Goal: Task Accomplishment & Management: Complete application form

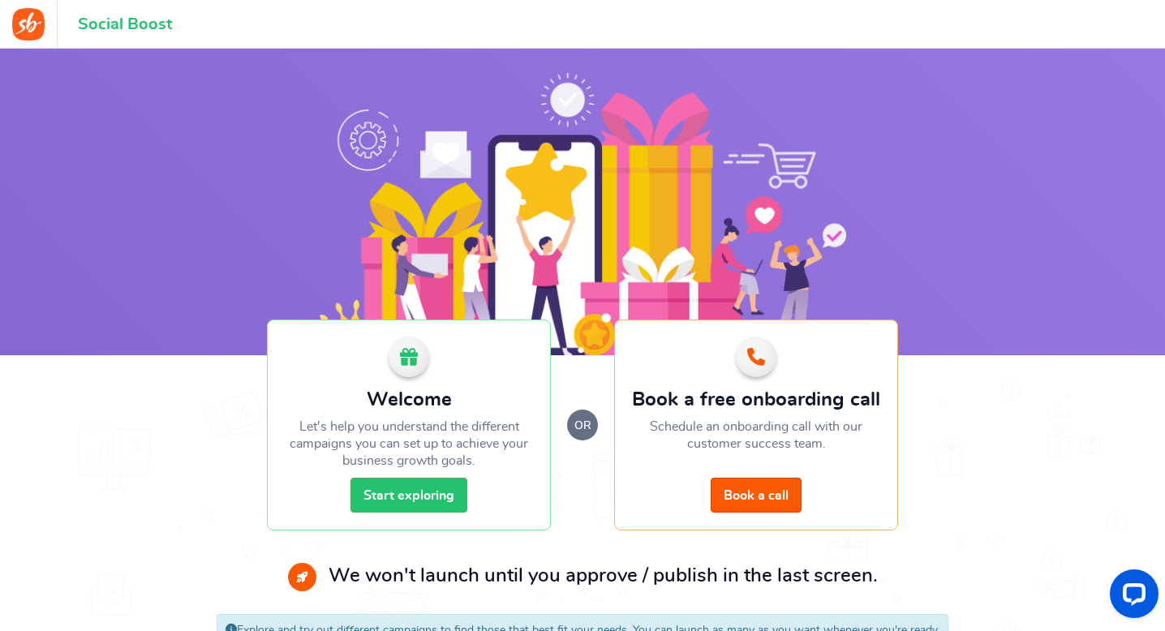
scroll to position [49, 0]
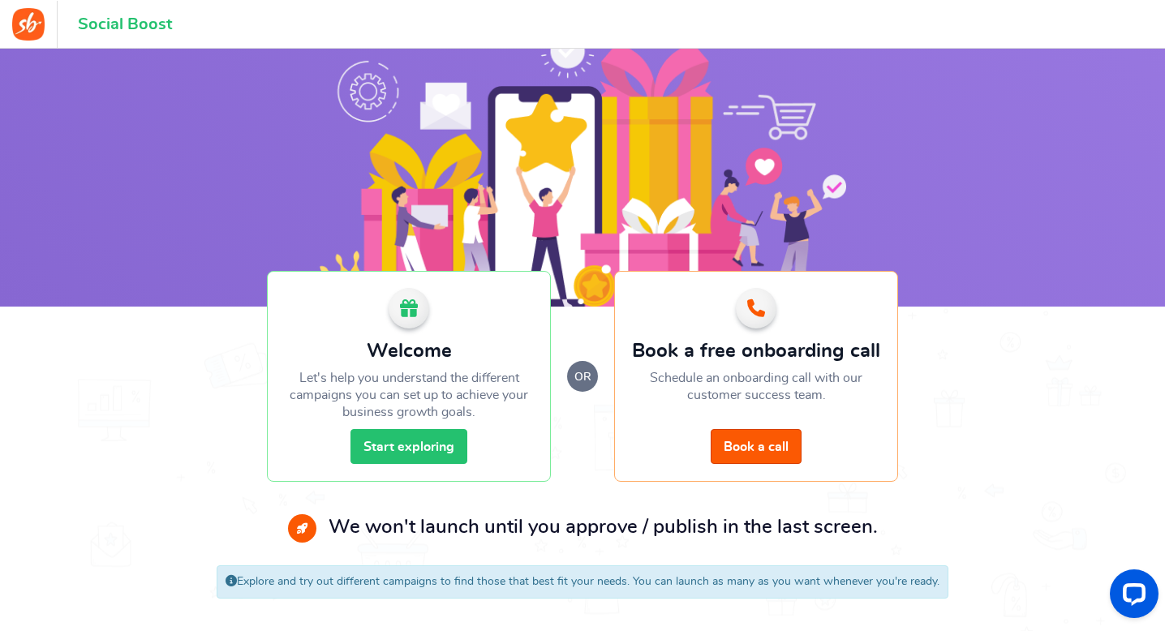
click at [459, 453] on link "Start exploring" at bounding box center [408, 446] width 117 height 35
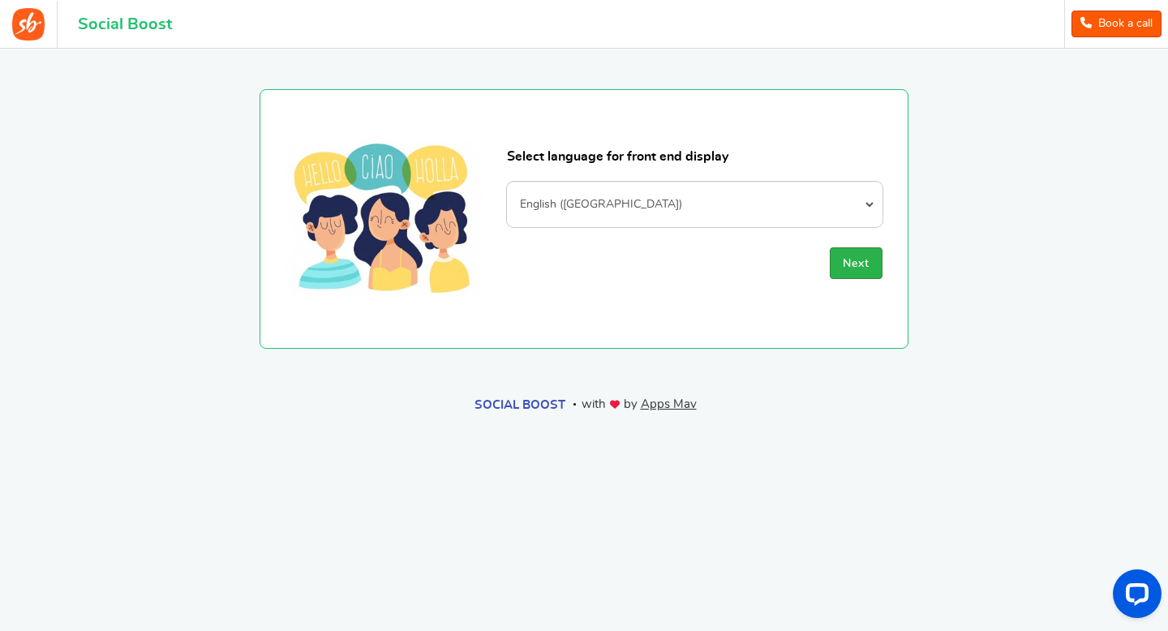
click at [860, 266] on span "Next" at bounding box center [856, 263] width 27 height 11
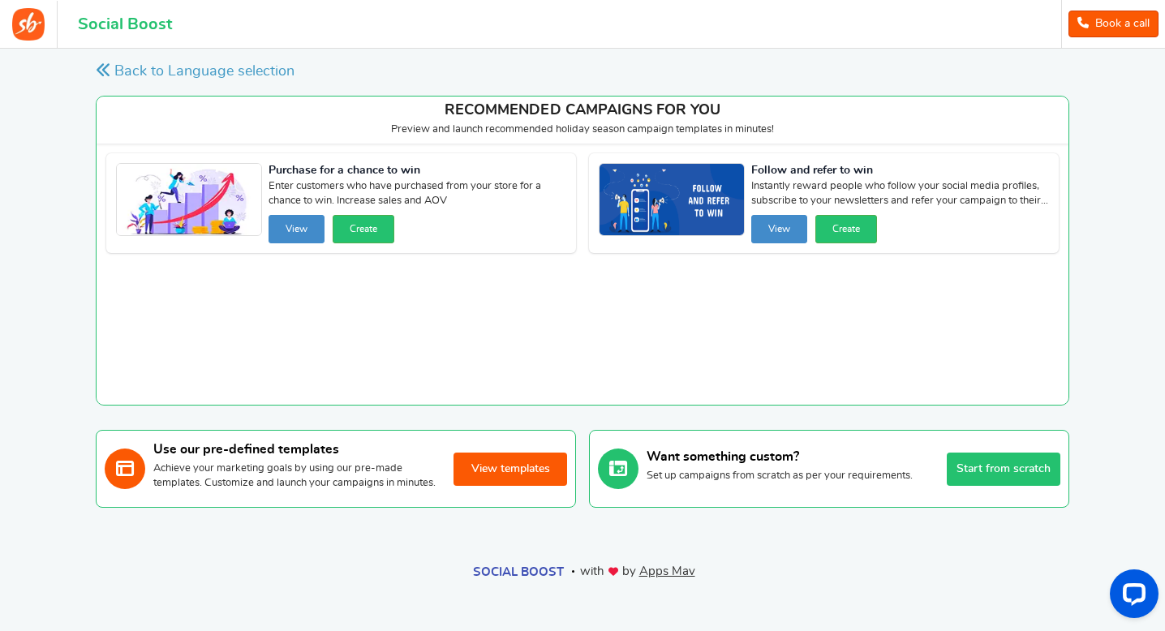
click at [546, 478] on button "View templates" at bounding box center [510, 469] width 114 height 33
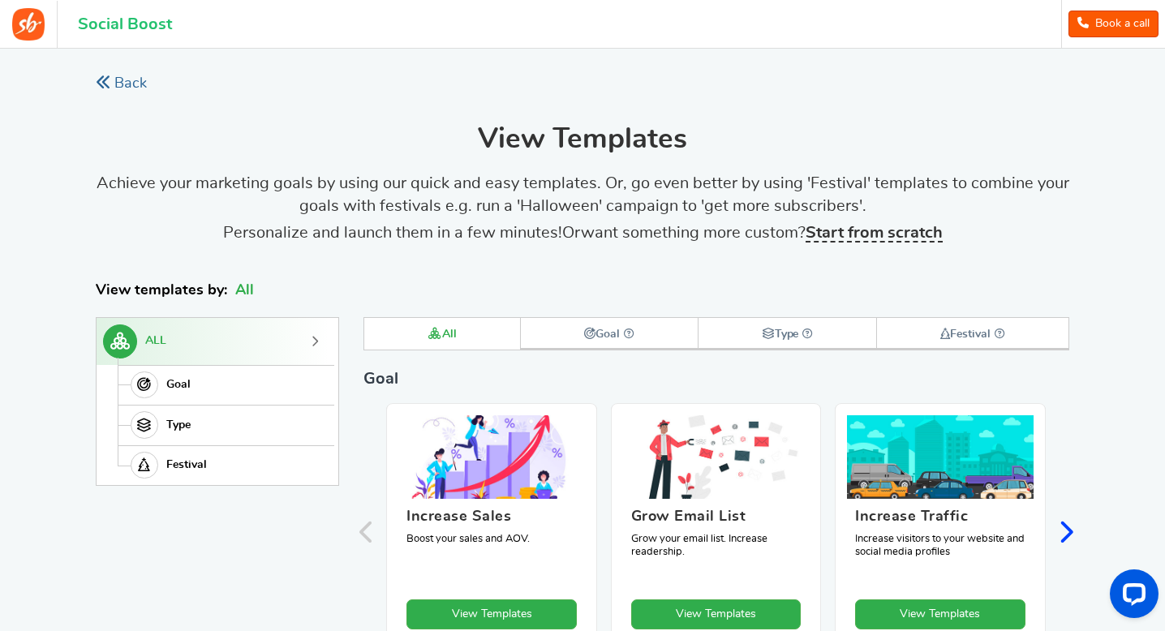
click at [118, 91] on link "Back" at bounding box center [121, 84] width 51 height 20
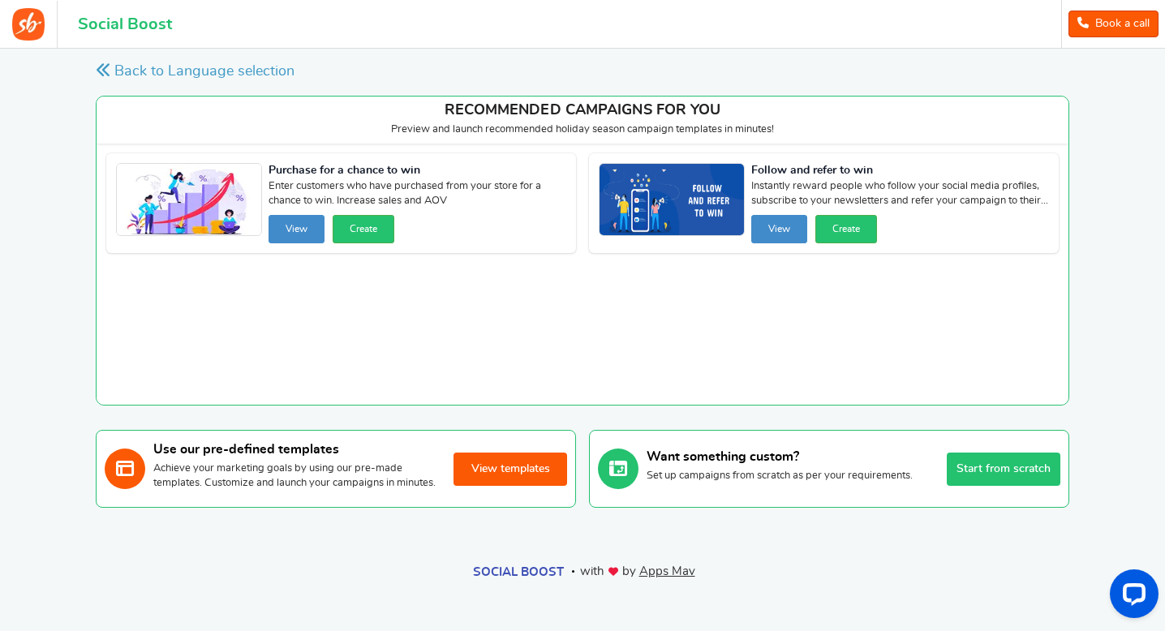
click at [944, 478] on div "Want something custom? Set up campaigns from scratch as per your requirements. …" at bounding box center [853, 469] width 414 height 60
click at [956, 479] on button "Start from scratch" at bounding box center [1004, 469] width 114 height 33
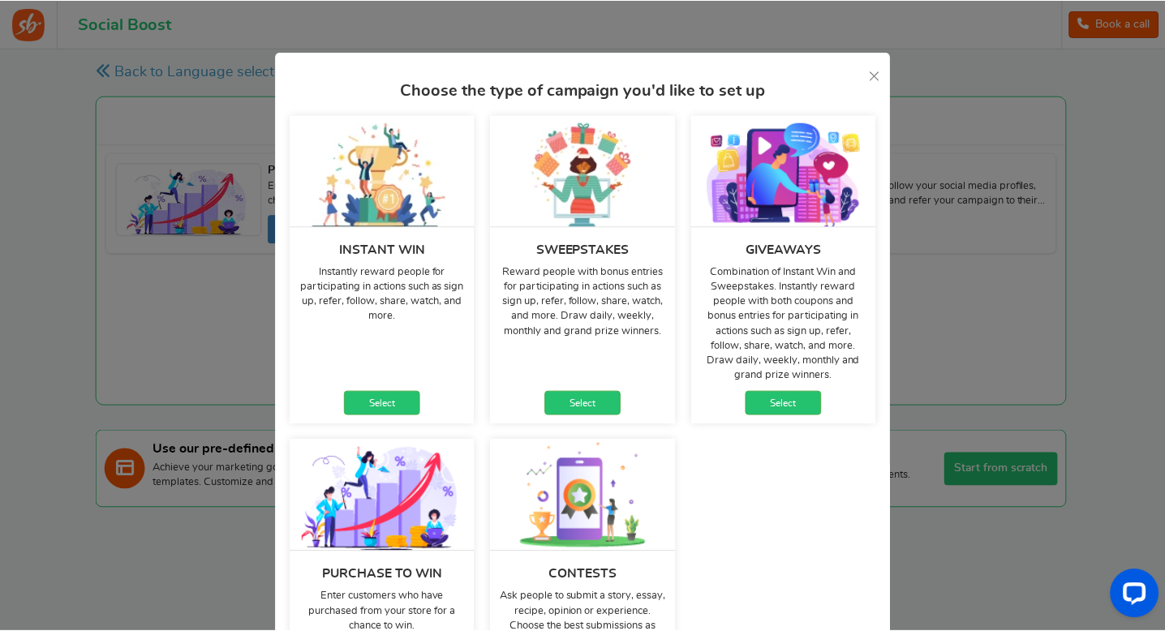
scroll to position [38, 0]
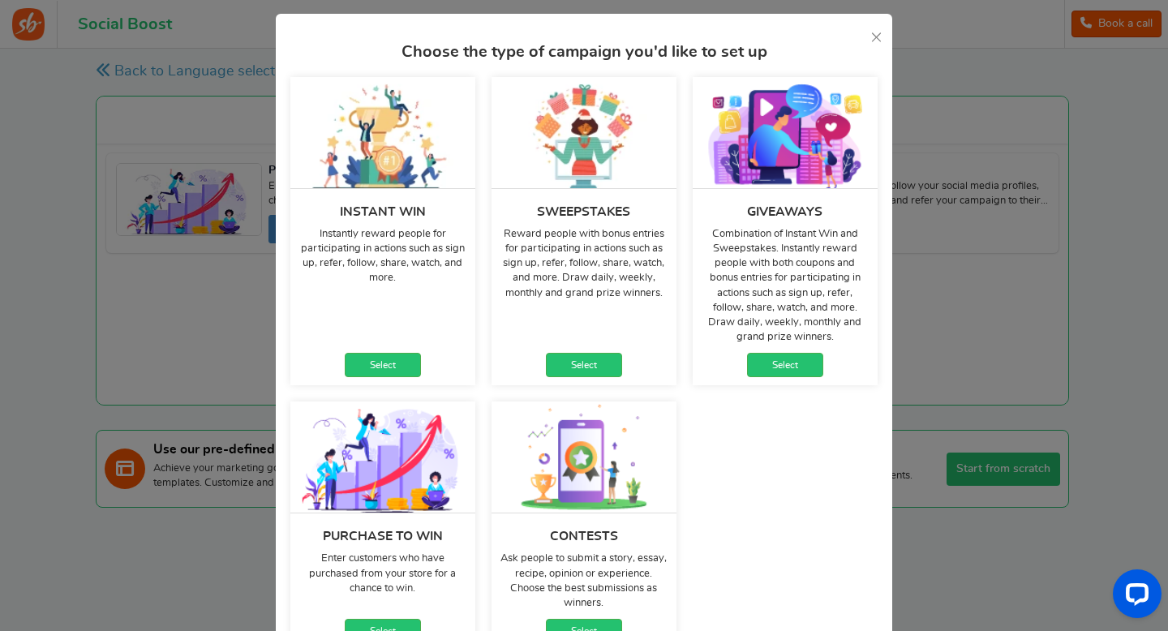
click at [783, 380] on div "Giveaways Combination of Instant Win and Sweepstakes. Instantly reward people w…" at bounding box center [785, 287] width 185 height 198
click at [778, 370] on link "Select" at bounding box center [785, 365] width 76 height 24
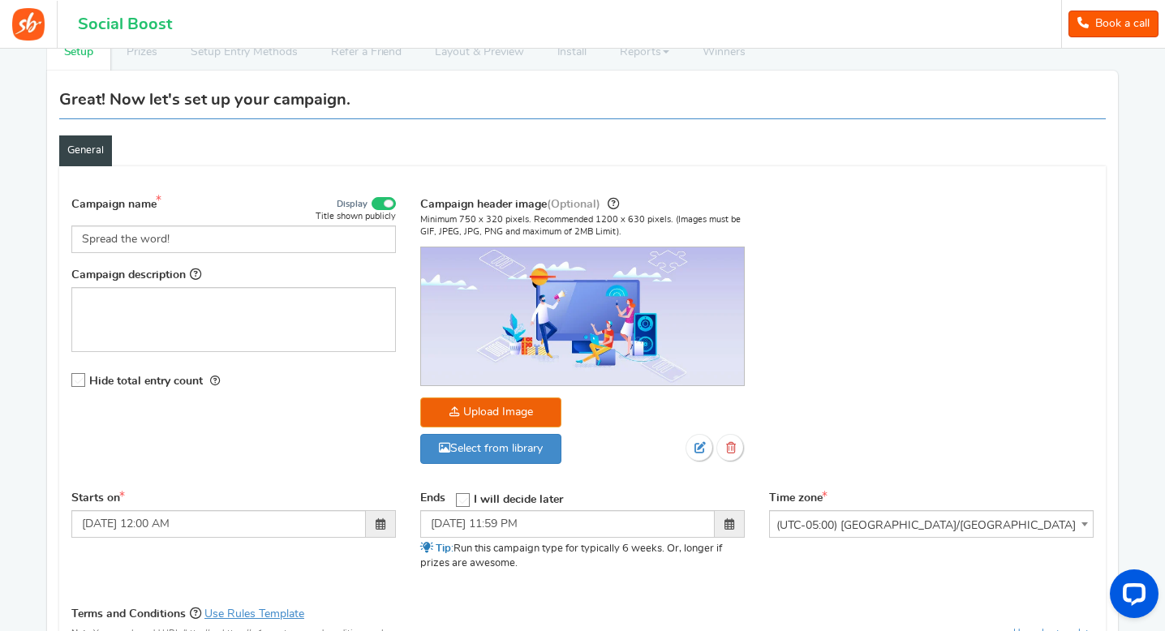
scroll to position [97, 0]
click at [77, 384] on icon at bounding box center [79, 382] width 14 height 14
click at [73, 384] on input "Hide total entry count" at bounding box center [73, 381] width 0 height 11
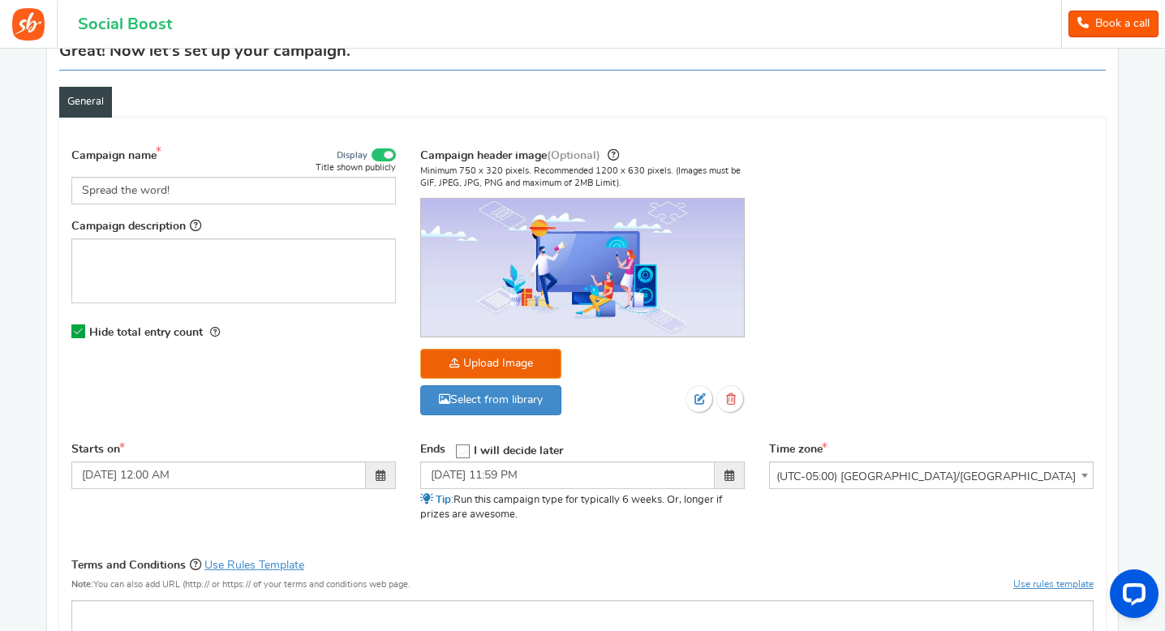
scroll to position [185, 0]
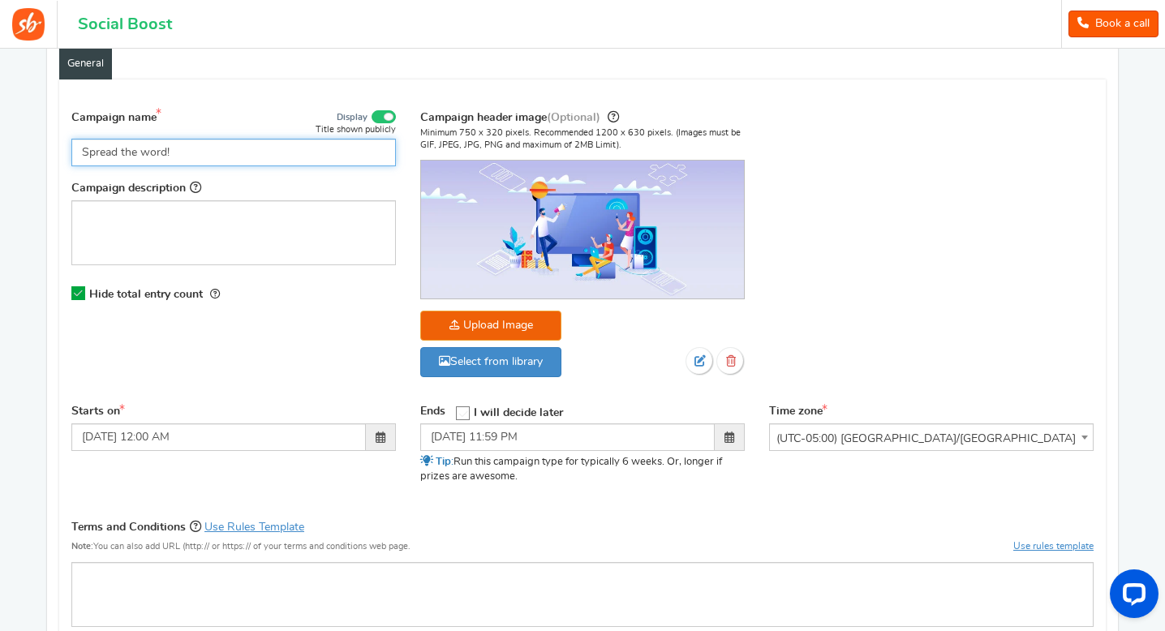
click at [150, 152] on input "Spread the word!" at bounding box center [233, 153] width 324 height 28
drag, startPoint x: 202, startPoint y: 152, endPoint x: 122, endPoint y: 150, distance: 80.3
click at [122, 150] on input "Spread the word!" at bounding box center [233, 153] width 324 height 28
paste input "🌱 Scindapsus Borneo First Giveaway"
type input "🌱 Scindapsus Borneo First Giveaway!"
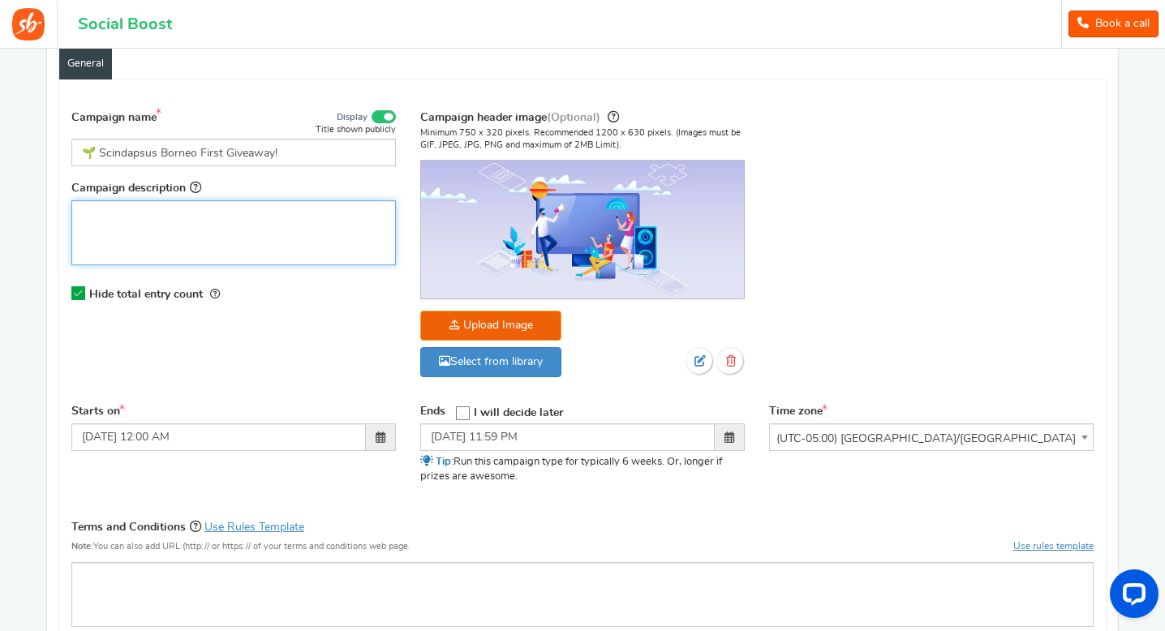
click at [225, 229] on div "Editor, competition_desc" at bounding box center [233, 232] width 324 height 65
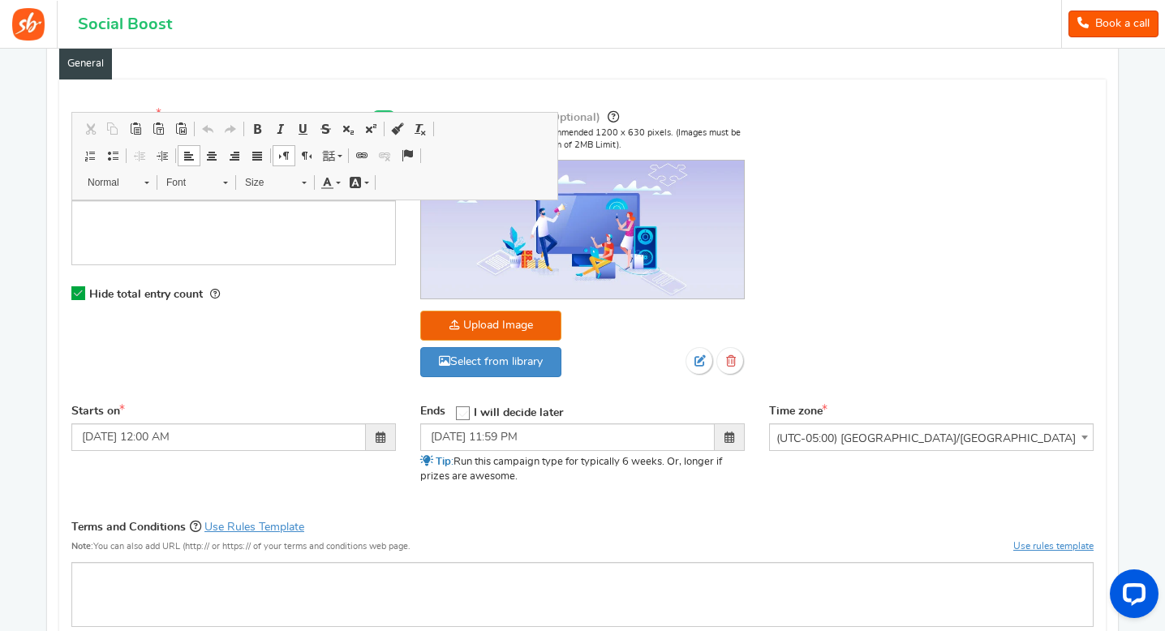
click at [646, 34] on header "Social Boost Book a call 1 WARNING 0 Recommendation Book a call Help Scindapsus…" at bounding box center [582, 24] width 1165 height 49
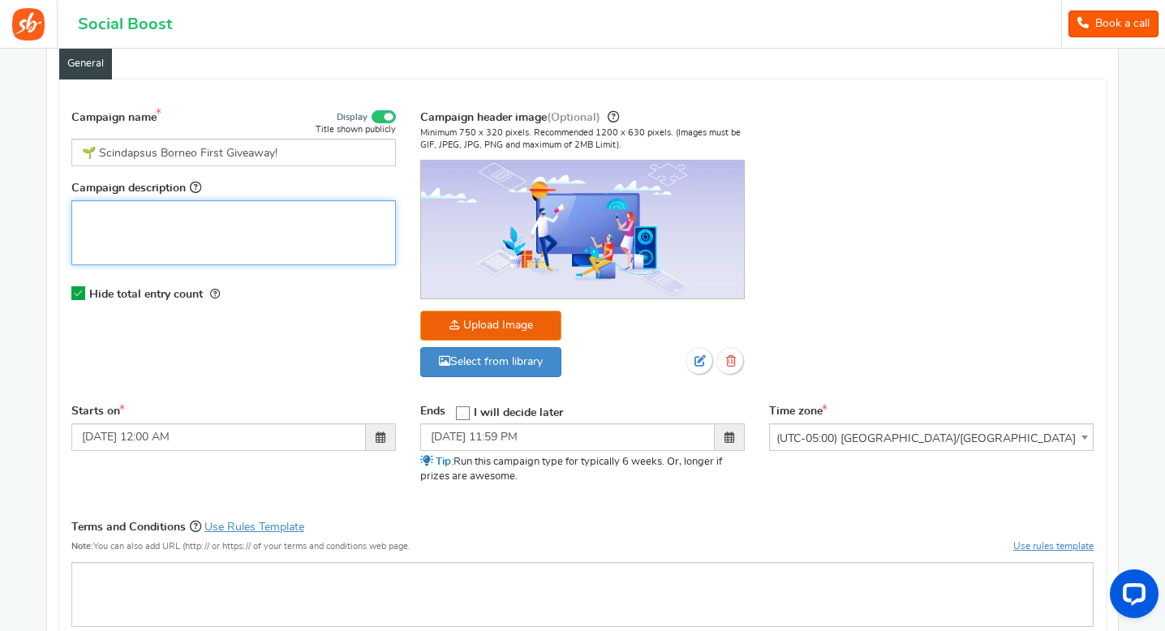
click at [177, 215] on p "Editor, competition_desc" at bounding box center [233, 214] width 303 height 16
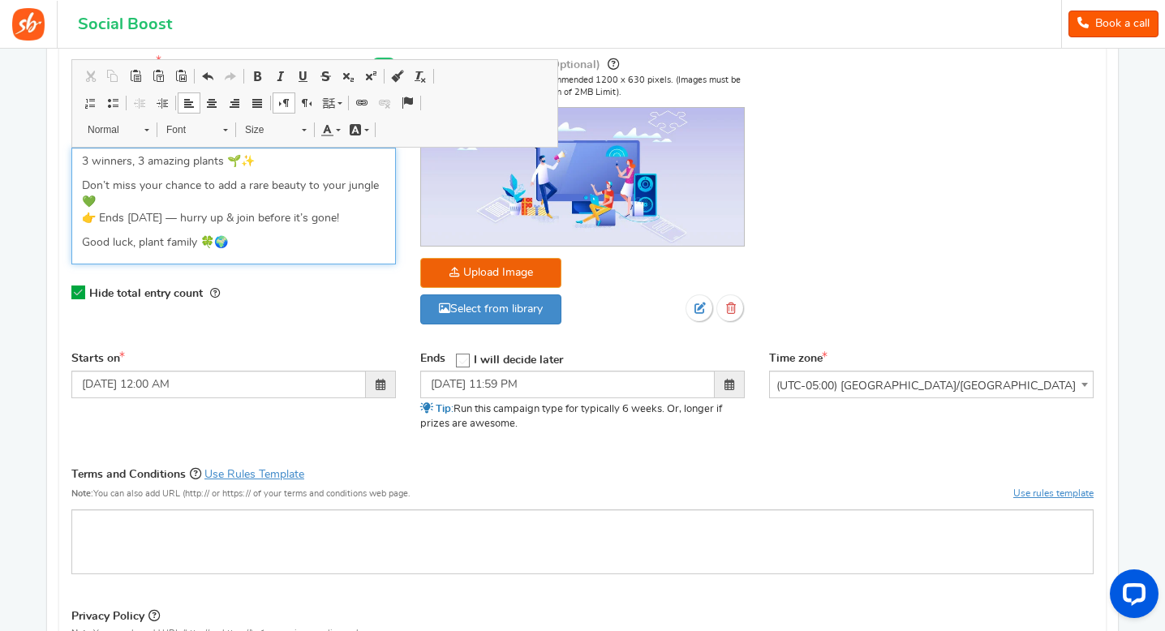
scroll to position [311, 0]
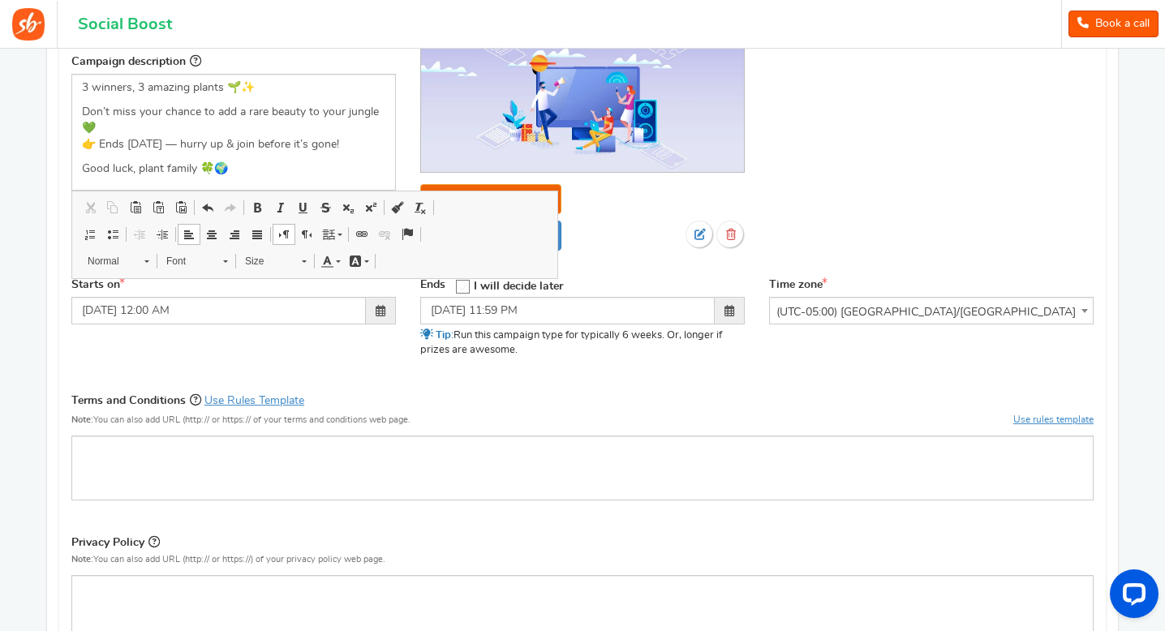
click at [604, 184] on div "Upload Image Select from library" at bounding box center [582, 220] width 324 height 73
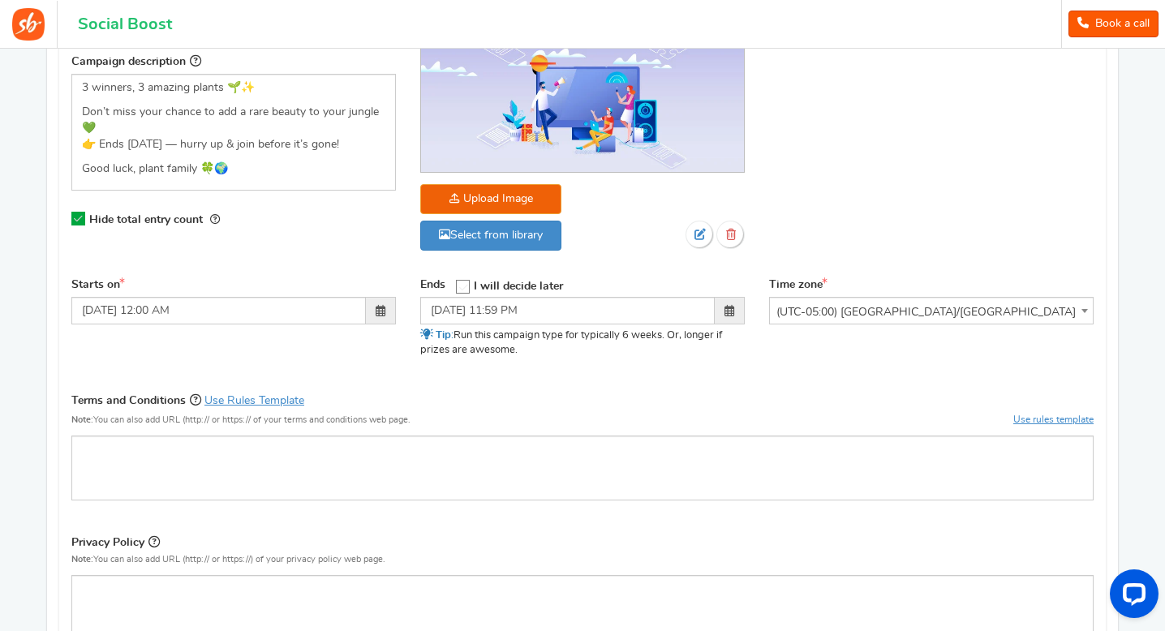
click at [604, 184] on div "Upload Image Select from library" at bounding box center [582, 220] width 324 height 73
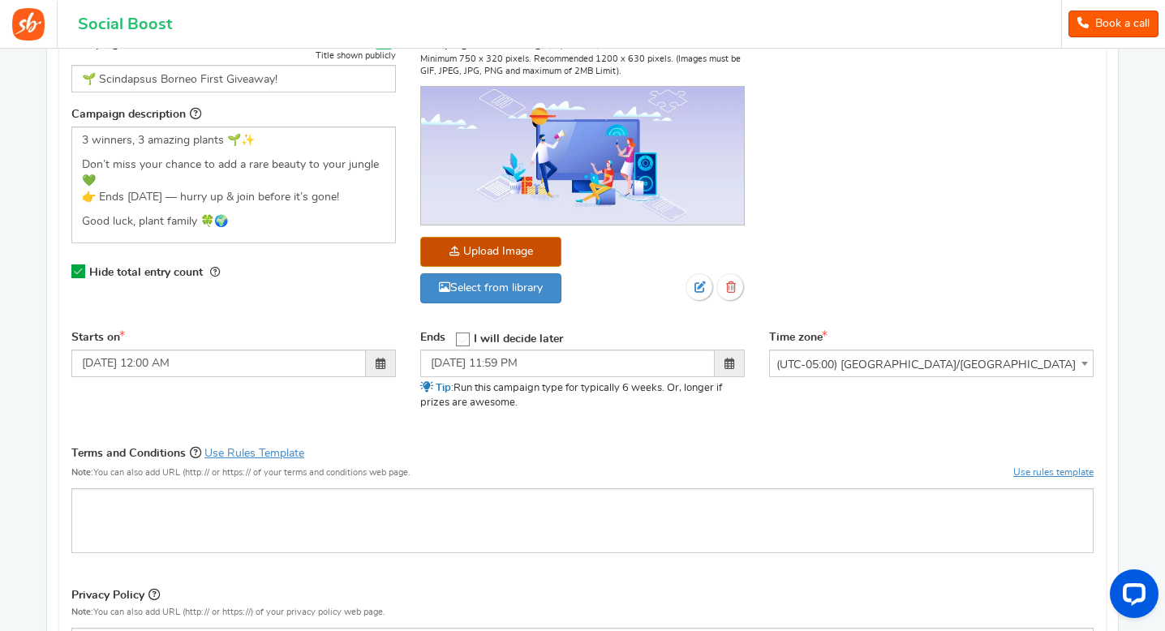
scroll to position [247, 0]
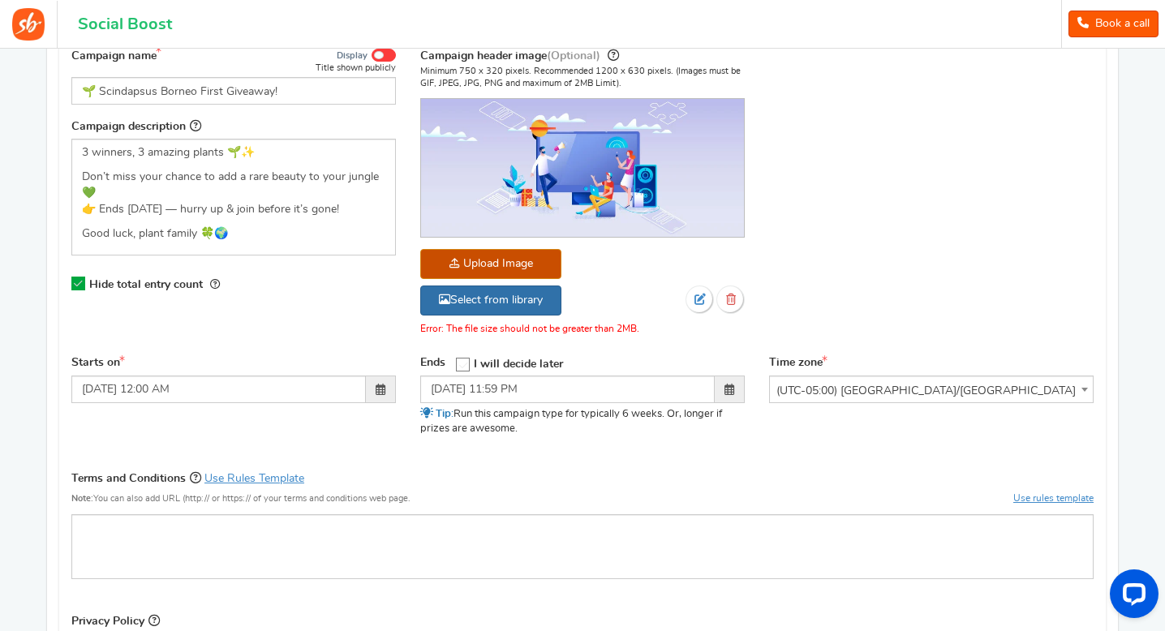
click at [474, 303] on link "Select from library" at bounding box center [490, 301] width 141 height 30
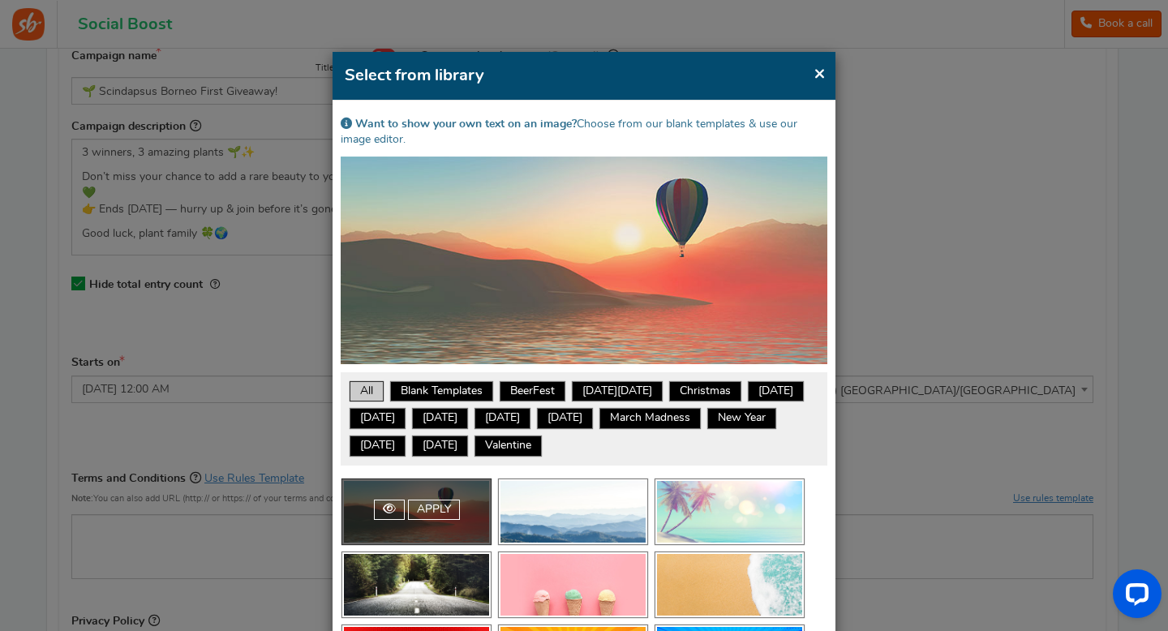
click at [822, 71] on span "×" at bounding box center [820, 73] width 12 height 20
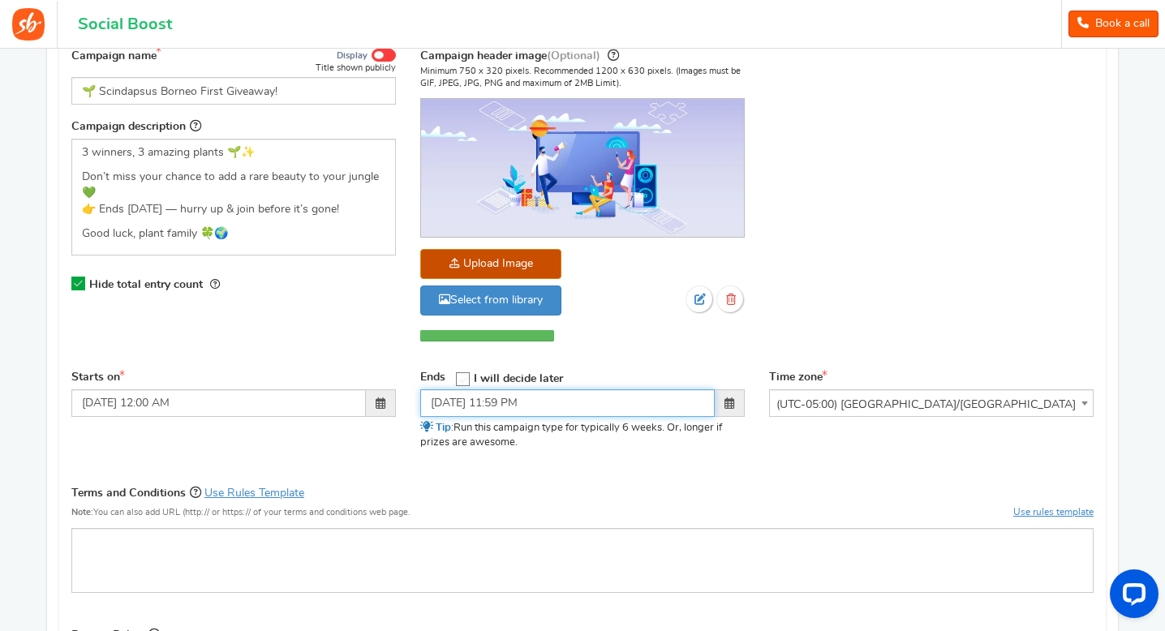
click at [646, 411] on div "Ends Open On I will decide later [DATE] 11:59 PM Tip:" at bounding box center [582, 410] width 324 height 81
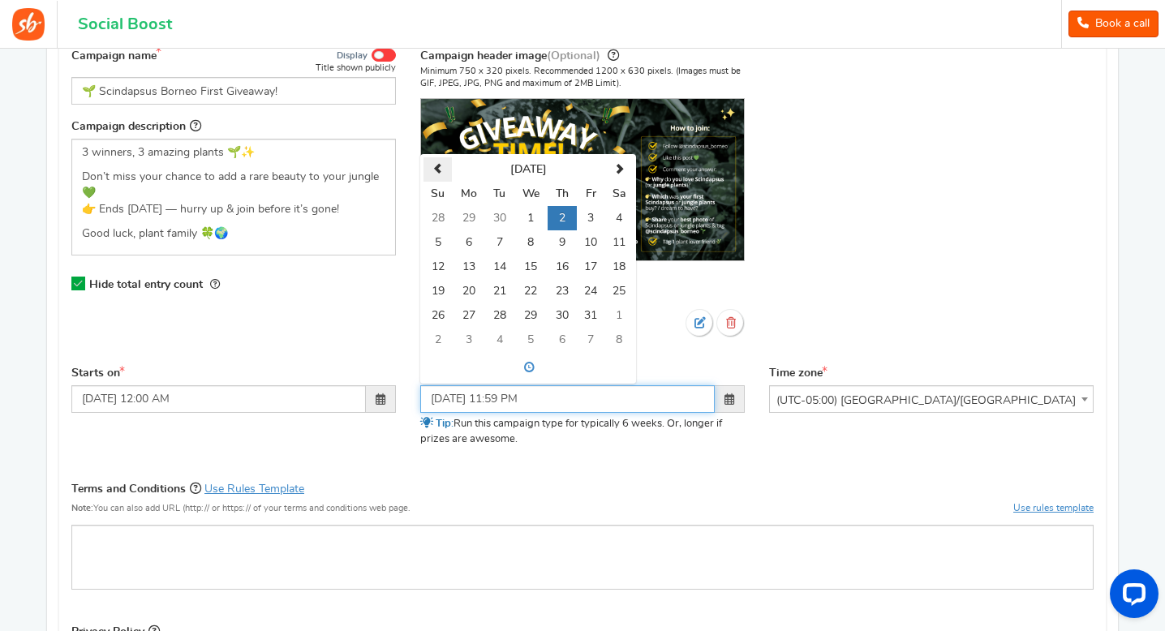
click at [442, 158] on th at bounding box center [437, 169] width 28 height 24
click at [478, 218] on td "1" at bounding box center [468, 218] width 33 height 24
type input "[DATE] 11:59 PM"
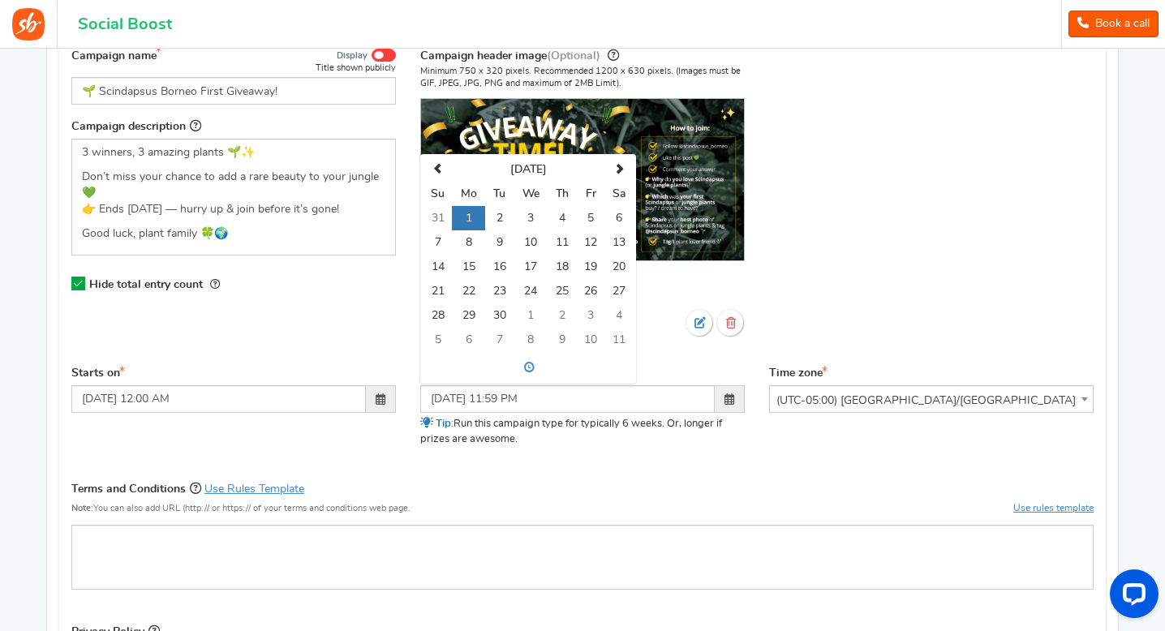
click at [814, 221] on div "Campaign name Display Title shown publicly 🌱 Scindapsus Borneo First Giveaway! …" at bounding box center [582, 202] width 1046 height 328
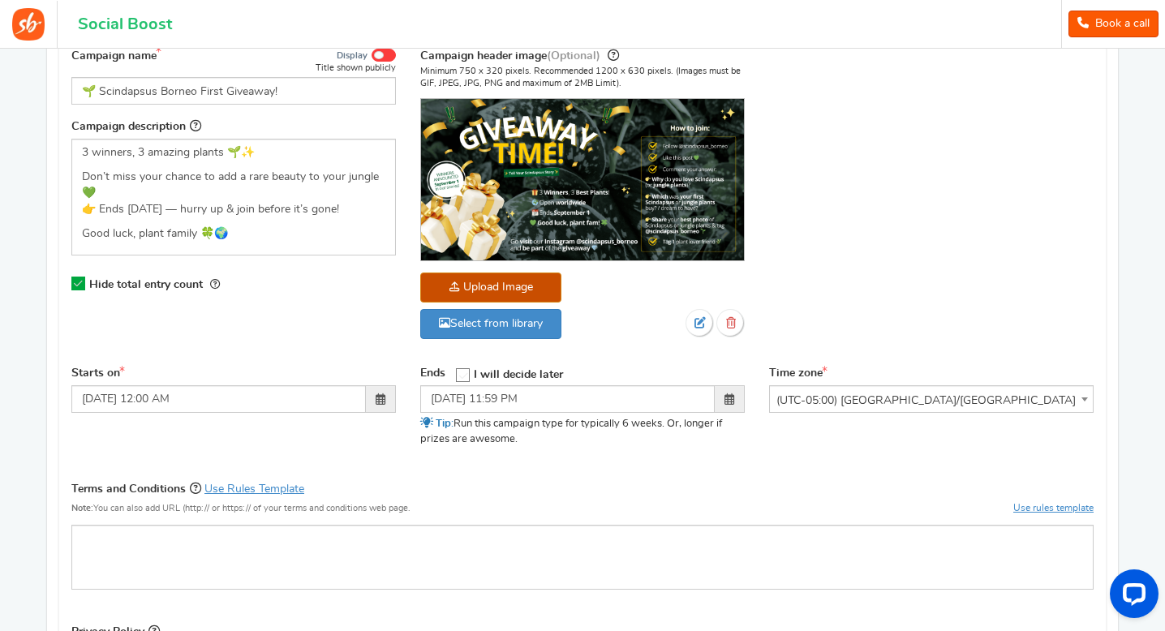
scroll to position [399, 0]
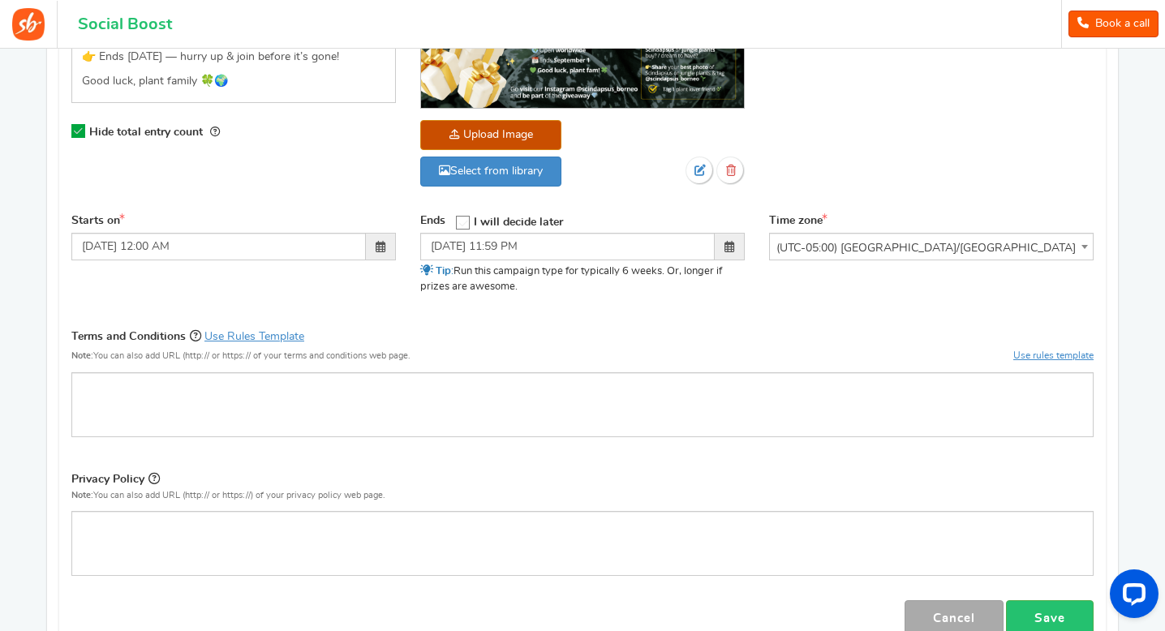
click at [280, 266] on div "Starts on [DATE] 12:00 AM" at bounding box center [233, 243] width 349 height 60
click at [280, 253] on input "[DATE] 12:00 AM" at bounding box center [218, 247] width 294 height 28
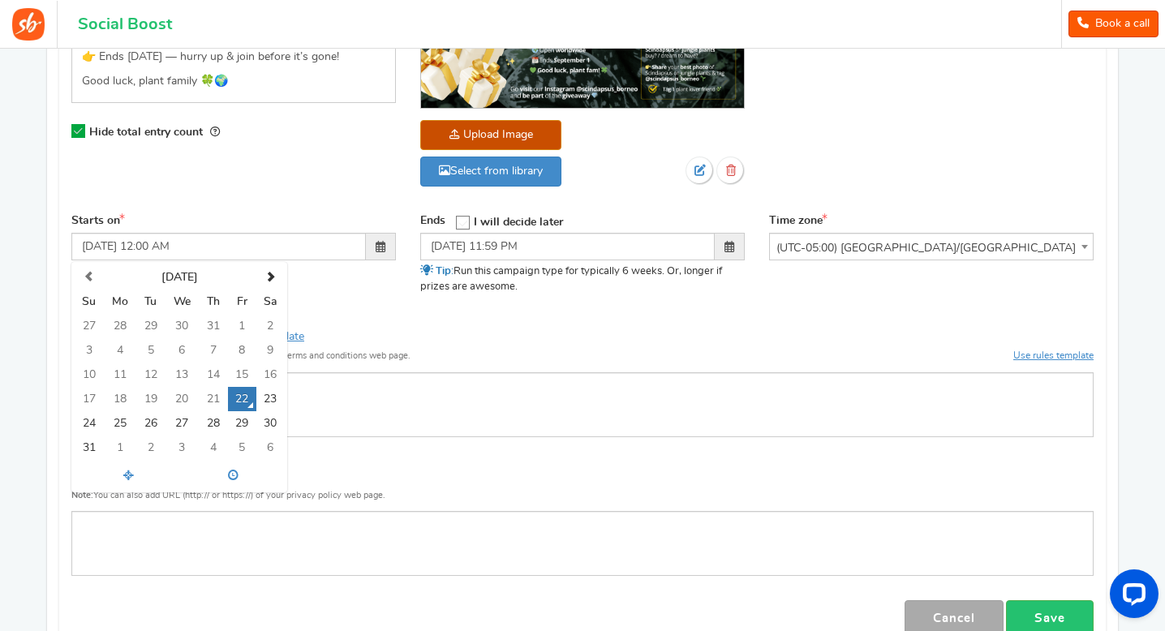
click at [373, 174] on div "Campaign name Display Title shown publicly 🌱 Scindapsus Borneo First Giveaway! …" at bounding box center [582, 50] width 1046 height 328
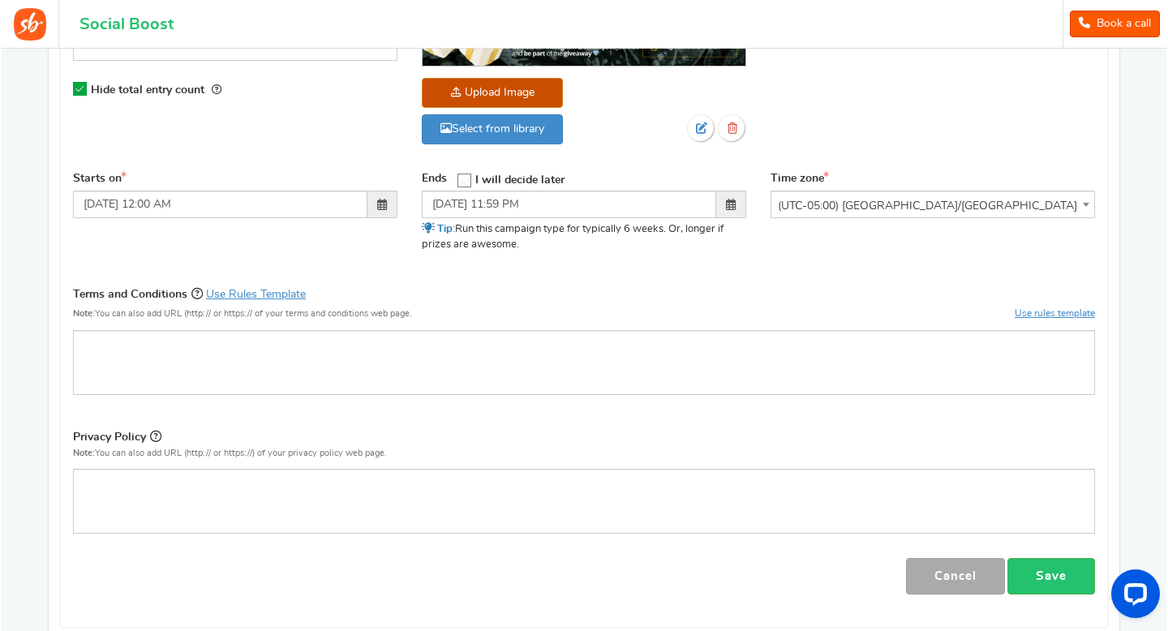
scroll to position [442, 0]
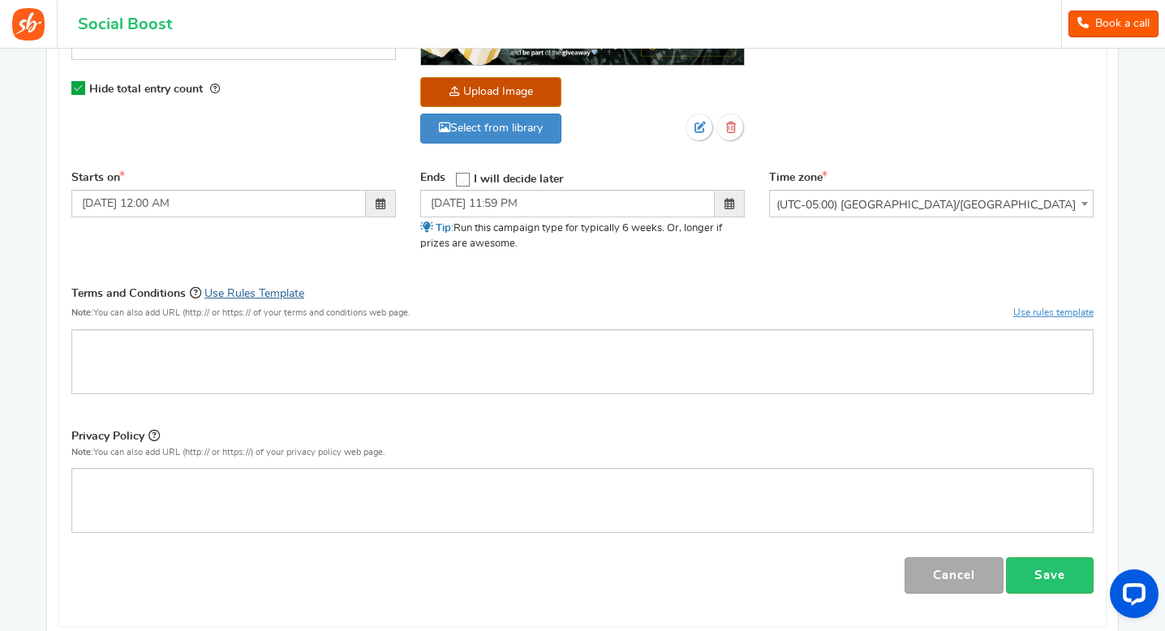
click at [257, 296] on link "Use Rules Template" at bounding box center [254, 293] width 100 height 11
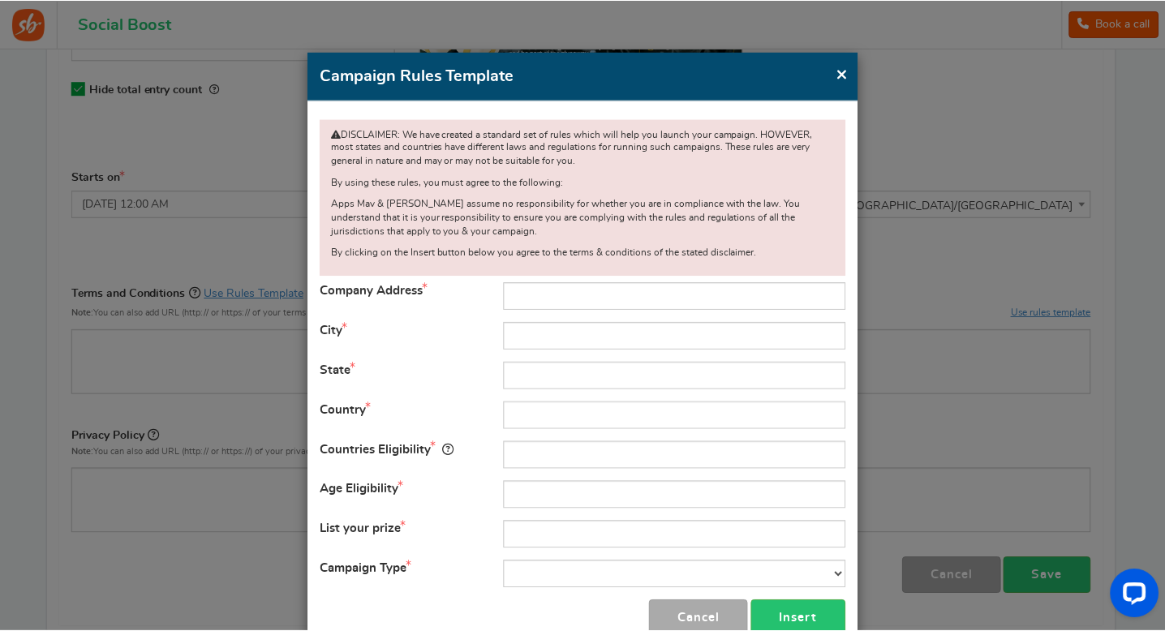
scroll to position [42, 0]
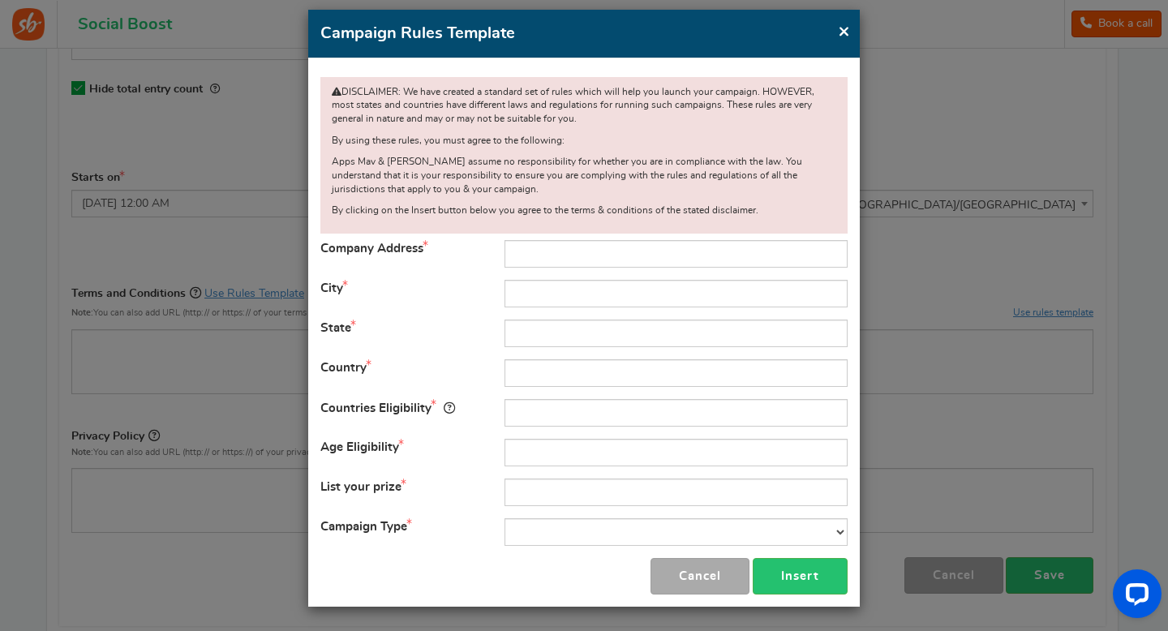
click at [840, 32] on span "×" at bounding box center [844, 31] width 12 height 20
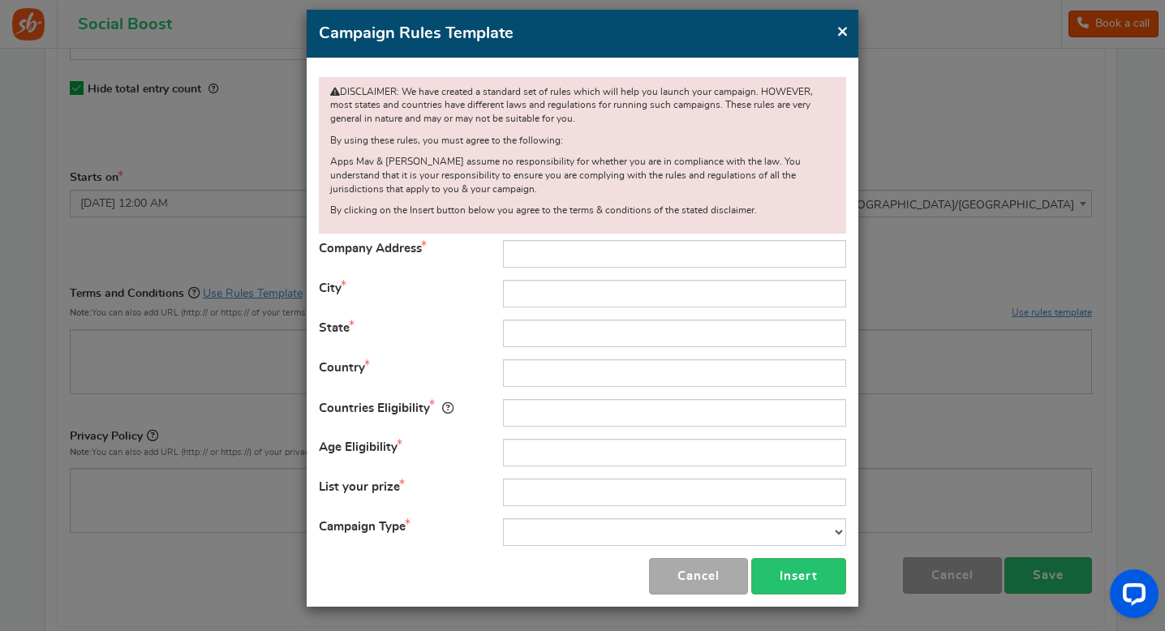
scroll to position [15, 0]
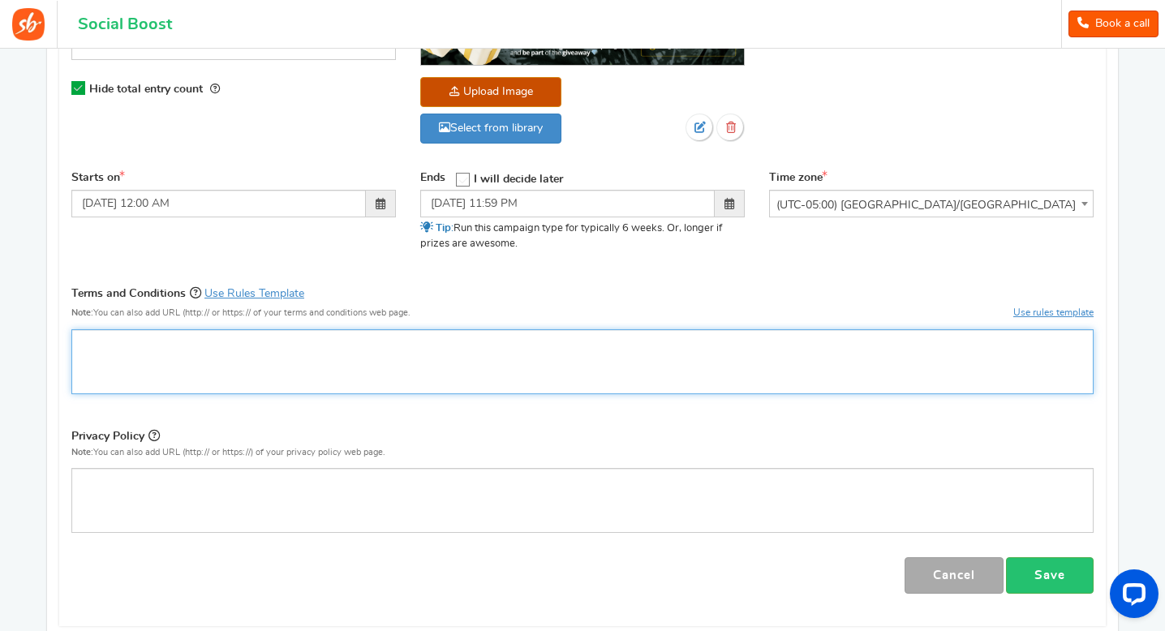
click at [181, 371] on div "Editor, competition_terms" at bounding box center [582, 361] width 1022 height 65
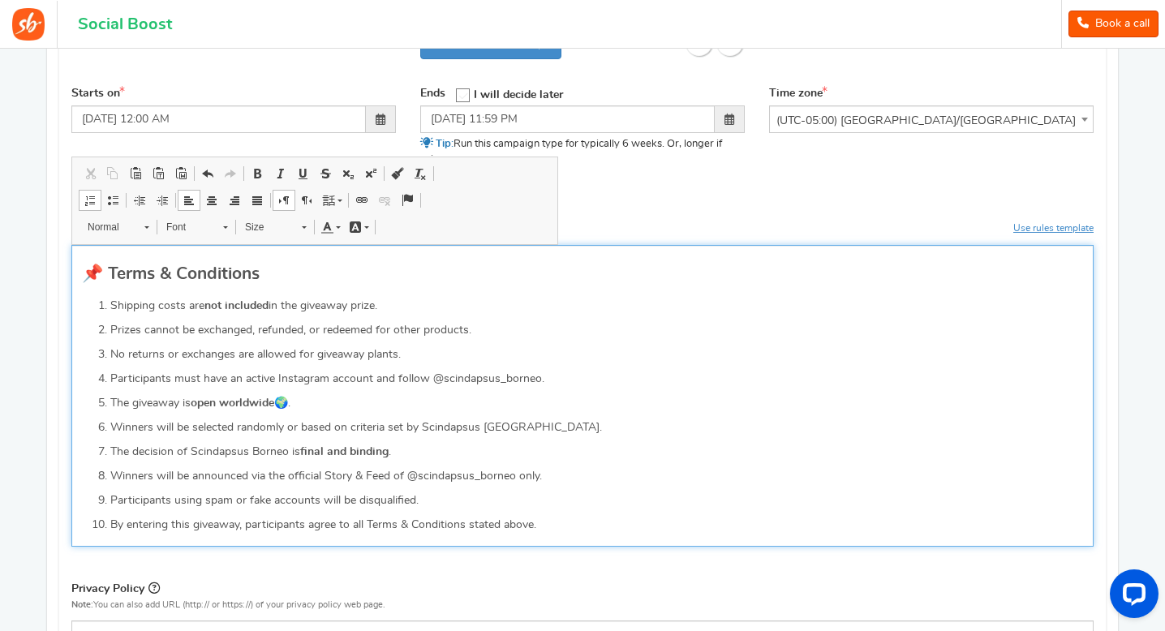
scroll to position [620, 0]
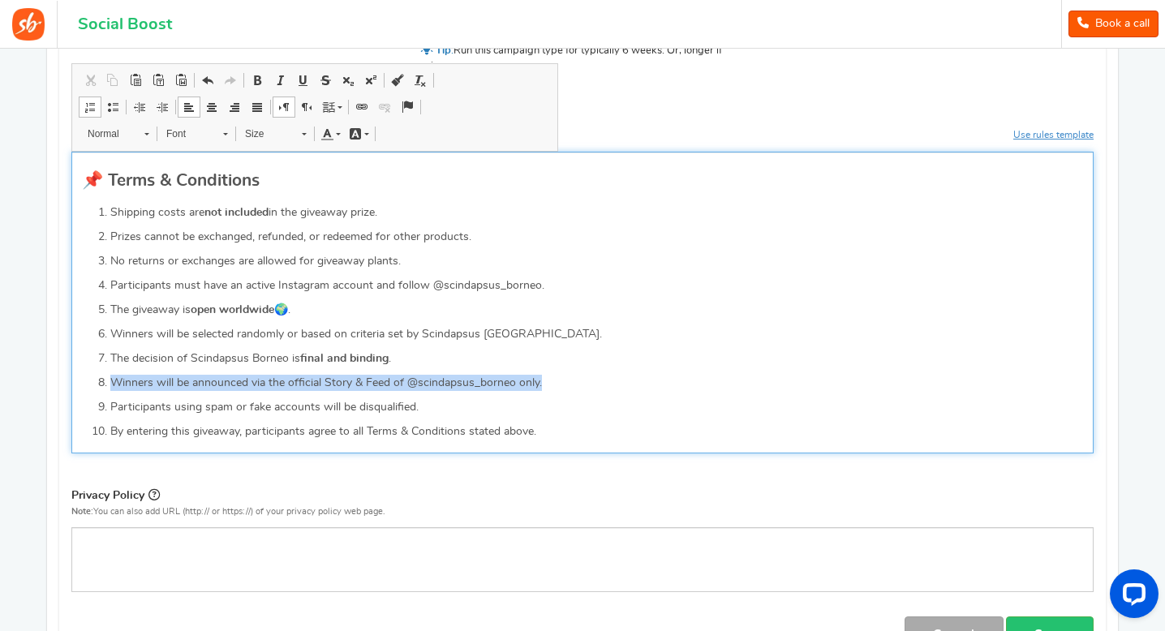
drag, startPoint x: 112, startPoint y: 386, endPoint x: 612, endPoint y: 386, distance: 499.7
click at [612, 386] on p "Winners will be announced via the official Story & Feed of @scindapsus_borneo o…" at bounding box center [596, 383] width 973 height 16
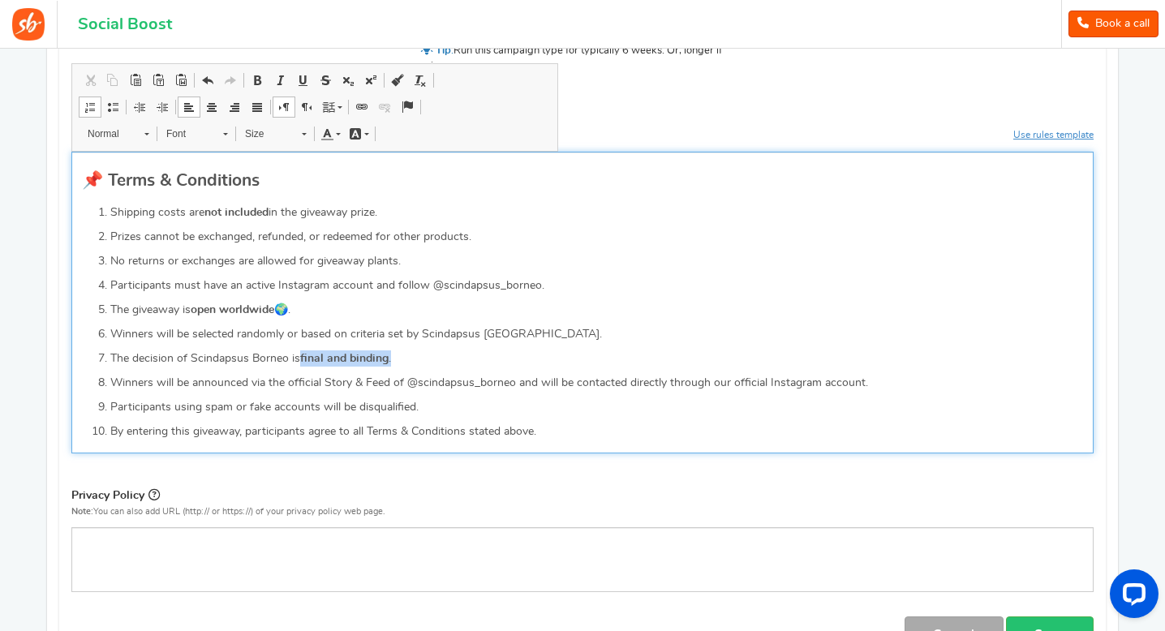
drag, startPoint x: 301, startPoint y: 359, endPoint x: 438, endPoint y: 361, distance: 137.1
click at [438, 361] on p "The decision of Scindapsus Borneo is final and binding ." at bounding box center [596, 358] width 973 height 16
drag, startPoint x: 353, startPoint y: 385, endPoint x: 376, endPoint y: 383, distance: 23.6
click at [376, 383] on p "Winners will be announced via the official Story & Feed of @scindapsus_borneo a…" at bounding box center [596, 383] width 973 height 16
click at [389, 383] on p "Winners will be announced via the official Story & Feed of @scindapsus_borneo a…" at bounding box center [596, 383] width 973 height 16
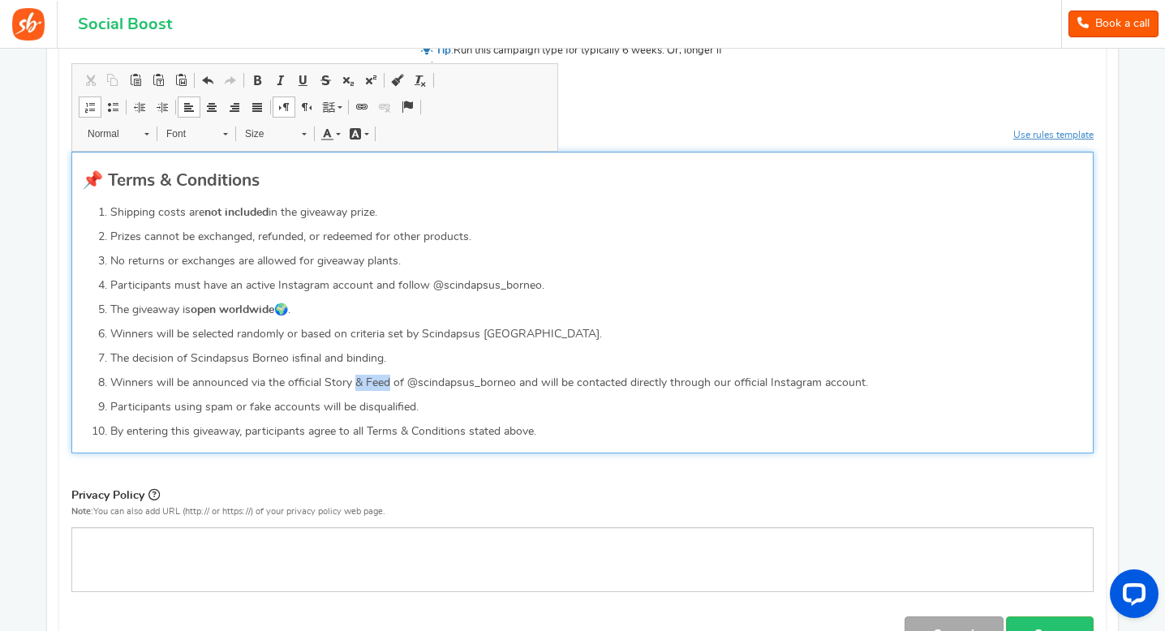
drag, startPoint x: 355, startPoint y: 380, endPoint x: 389, endPoint y: 386, distance: 34.5
click at [389, 386] on p "Winners will be announced via the official Story & Feed of @scindapsus_borneo a…" at bounding box center [596, 383] width 973 height 16
click at [208, 214] on strong "not included" at bounding box center [236, 212] width 64 height 11
drag, startPoint x: 207, startPoint y: 214, endPoint x: 259, endPoint y: 213, distance: 51.9
click at [259, 213] on strong "not included" at bounding box center [236, 212] width 64 height 11
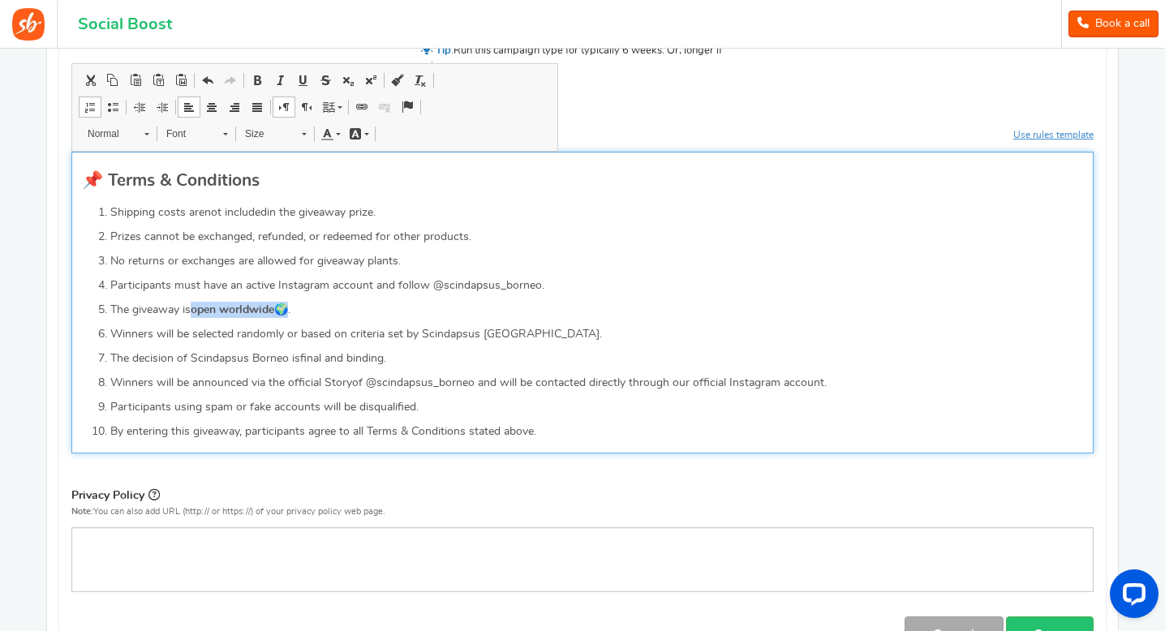
drag, startPoint x: 194, startPoint y: 312, endPoint x: 281, endPoint y: 311, distance: 87.6
click at [281, 311] on p "The giveaway is open worldwide 🌍." at bounding box center [596, 310] width 973 height 16
click at [320, 311] on p "The giveaway is open worldwide 🌍." at bounding box center [596, 310] width 973 height 16
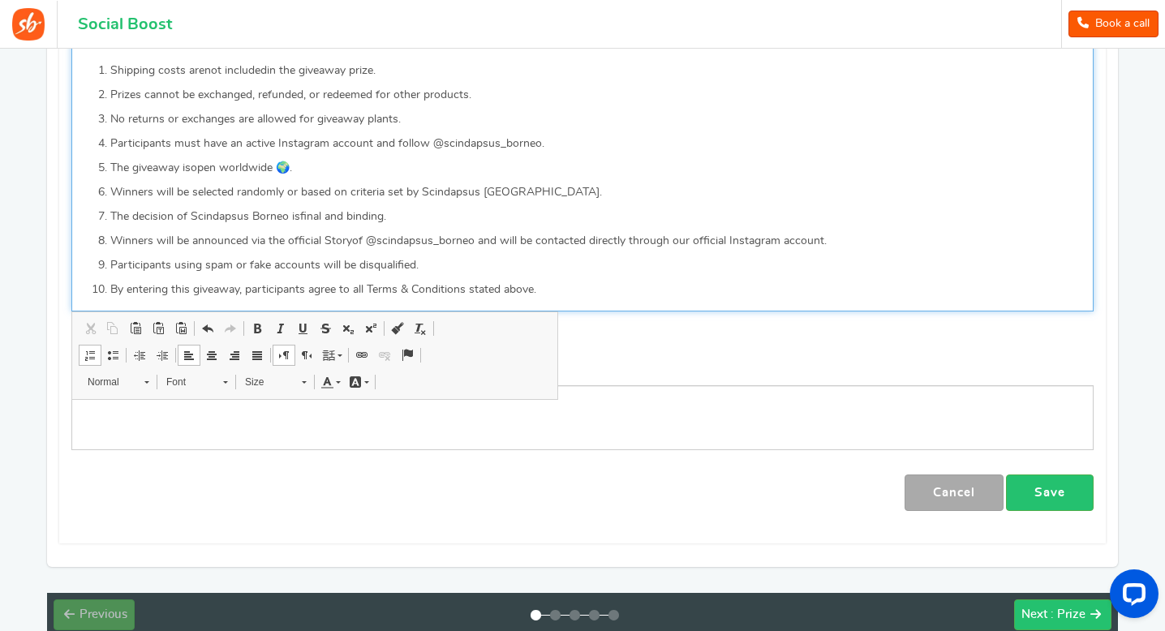
scroll to position [855, 0]
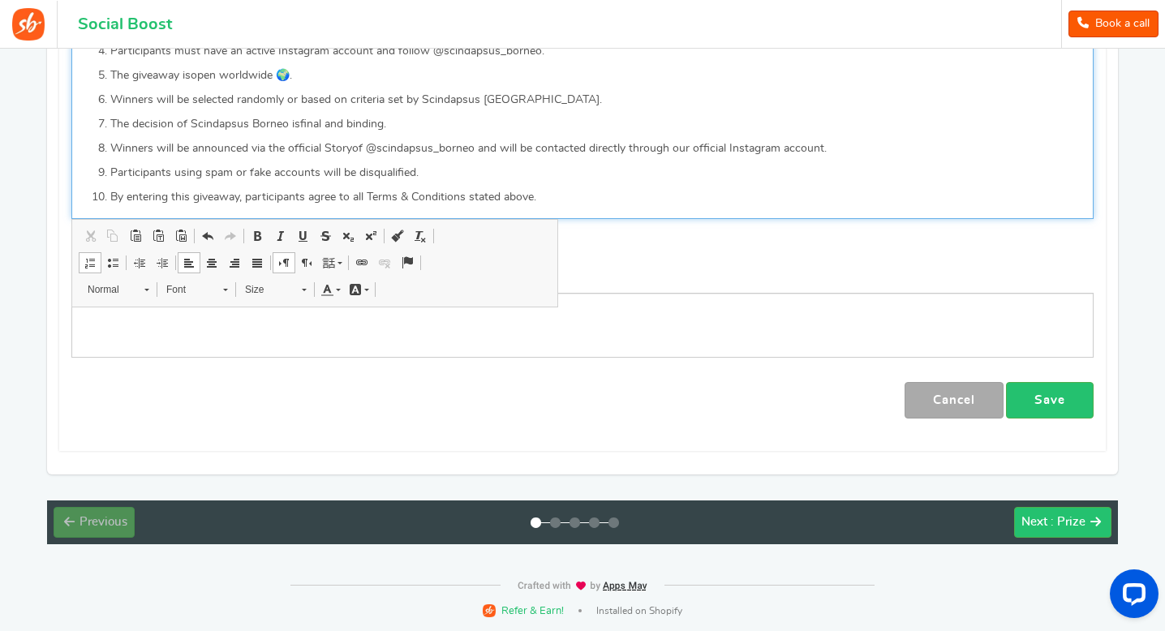
click at [381, 150] on p "Winners will be announced via the official Story of @scindapsus_borneo and will…" at bounding box center [596, 148] width 973 height 16
copy h2 "📌 Terms & Conditions"
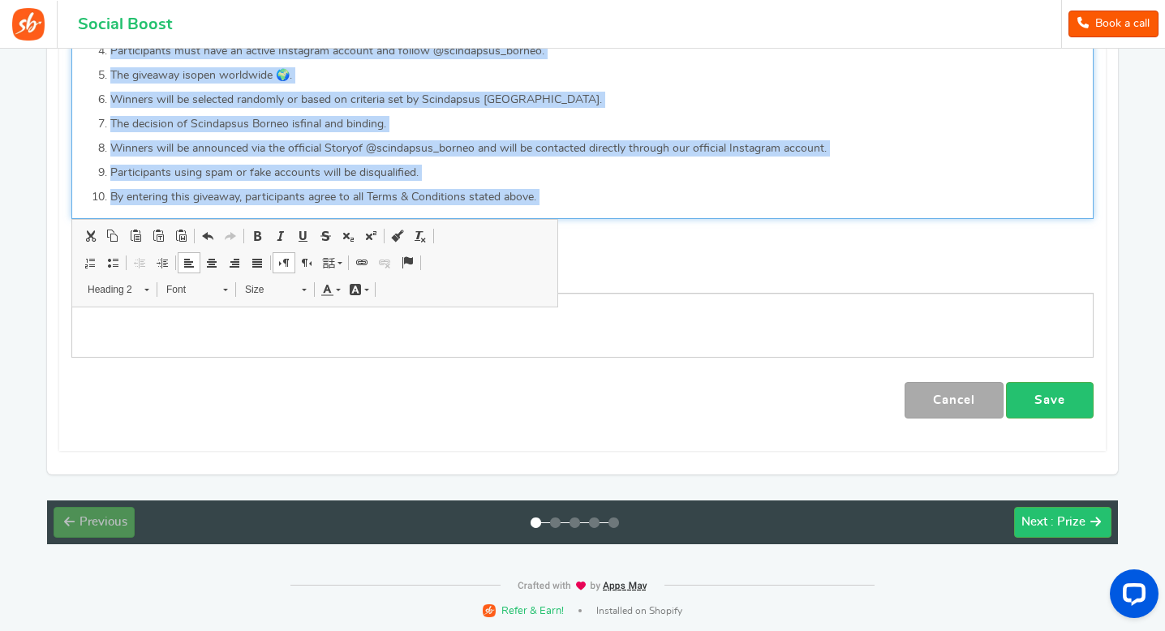
click at [451, 277] on div "Editor toolbars Clipboard/Undo Cut Keyboard shortcut Command+X Copy Keyboard sh…" at bounding box center [314, 263] width 487 height 88
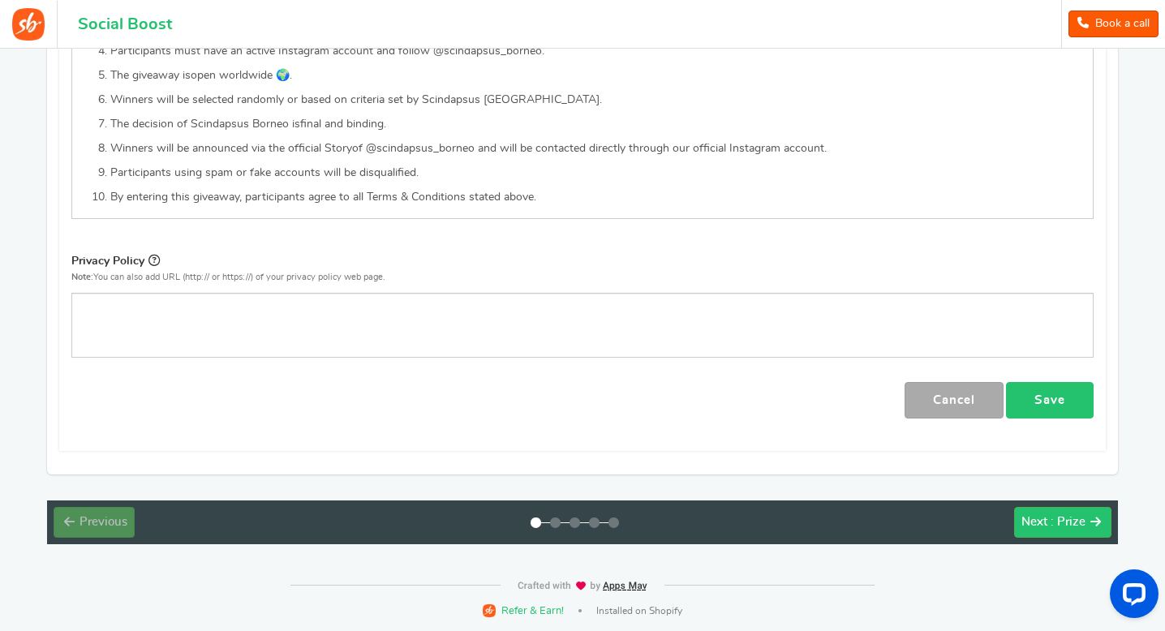
click at [1084, 402] on link "Save" at bounding box center [1050, 400] width 88 height 37
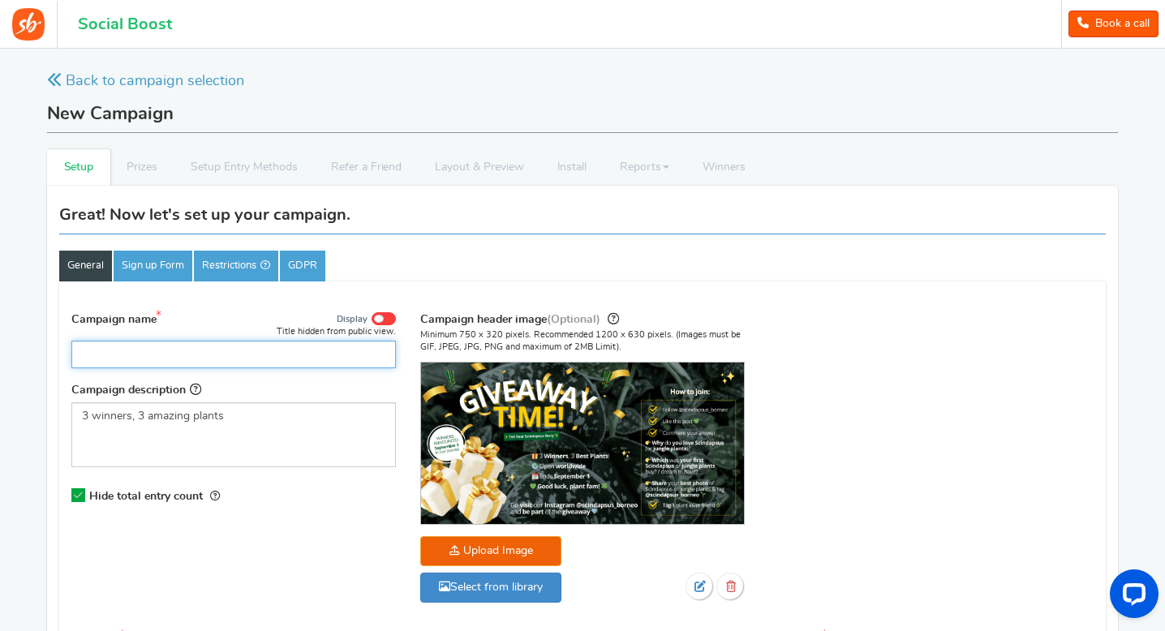
click at [256, 354] on input "Campaign name" at bounding box center [233, 355] width 324 height 28
type input "🌱 Scindapsus Borneo First Giveaway!"
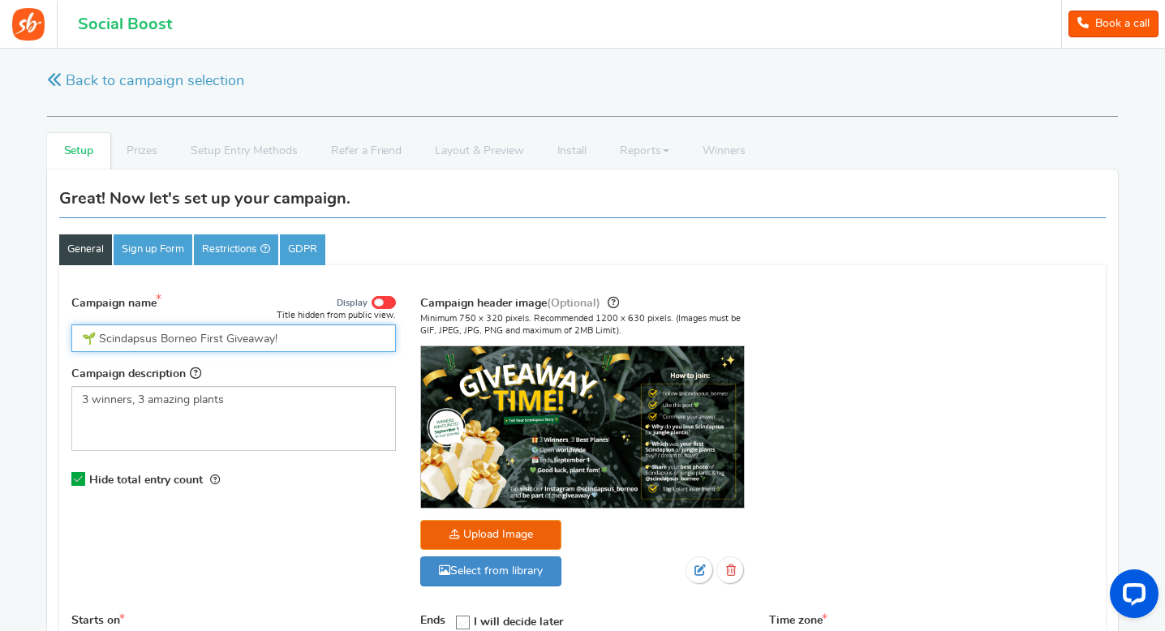
scroll to position [856, 0]
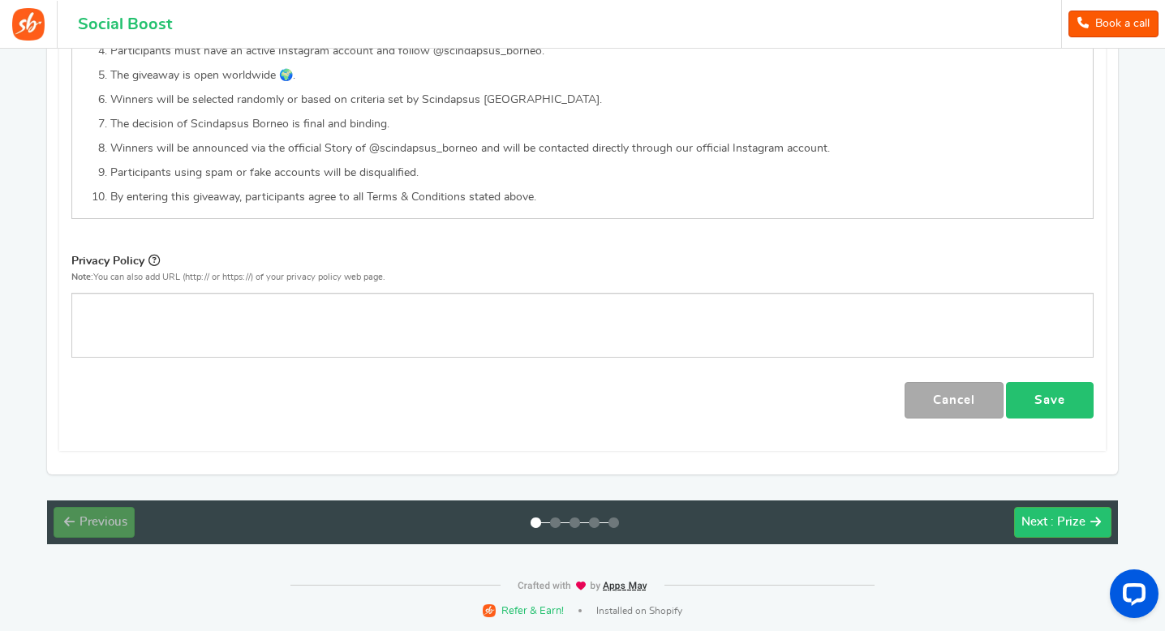
click at [1050, 401] on link "Save" at bounding box center [1050, 400] width 88 height 37
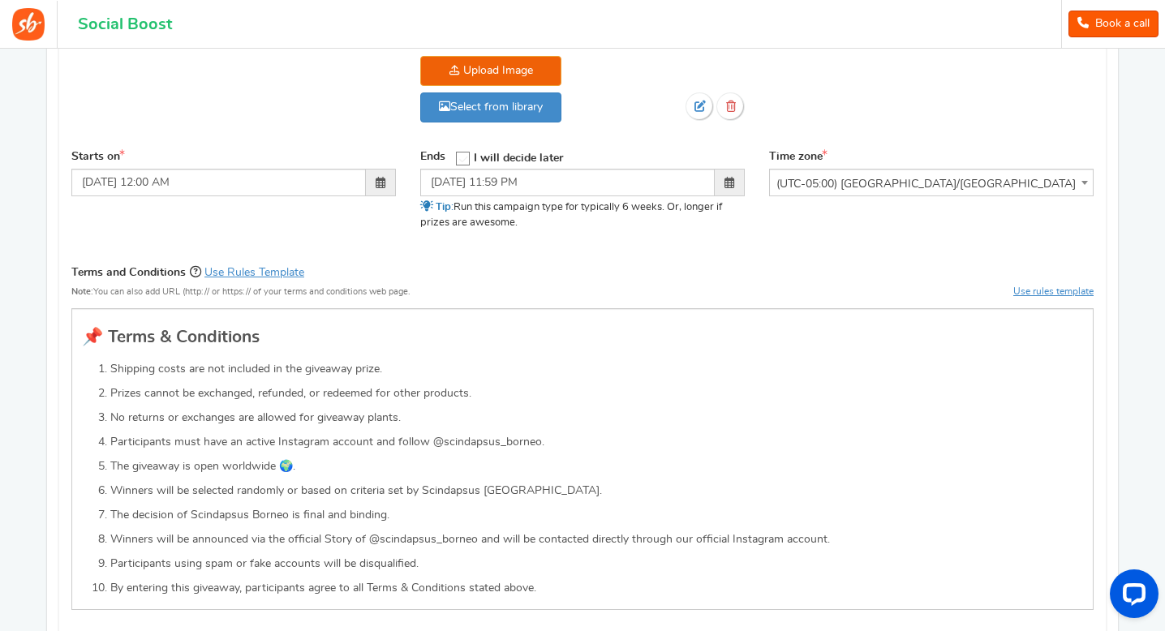
scroll to position [0, 0]
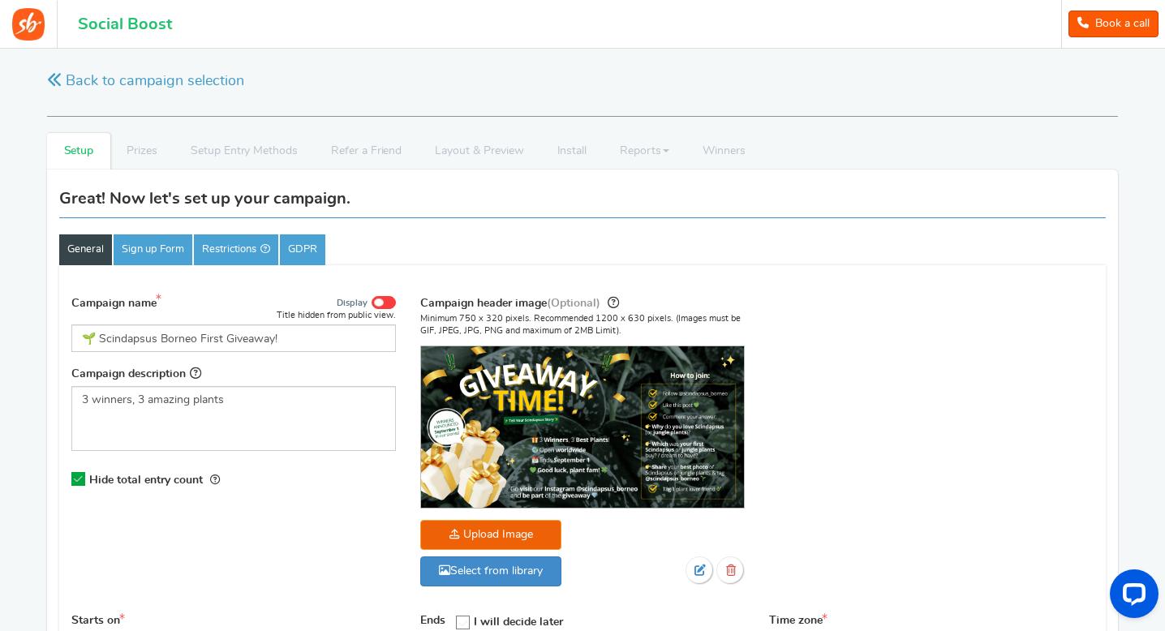
click at [152, 160] on li "Prizes" at bounding box center [142, 151] width 64 height 37
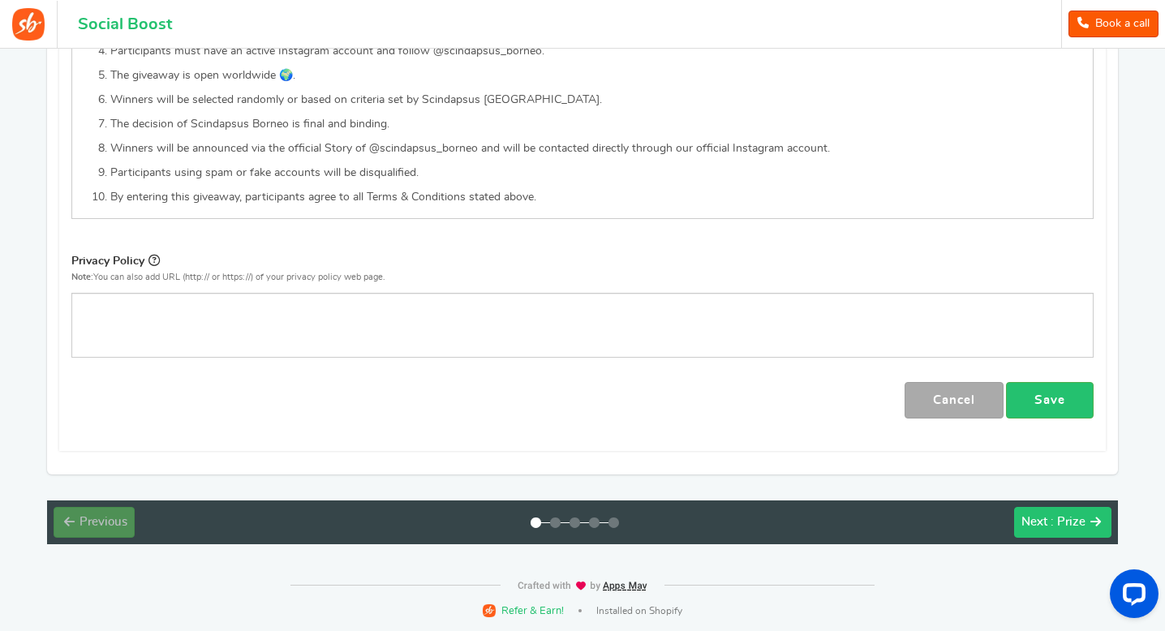
click at [1031, 526] on span "Next" at bounding box center [1034, 522] width 26 height 12
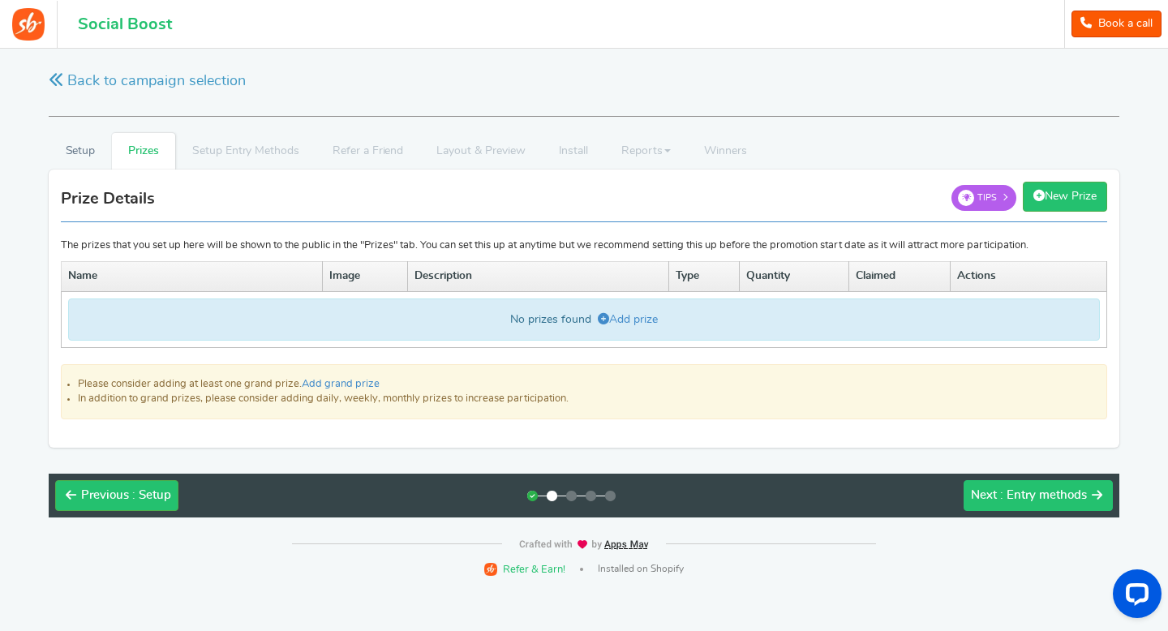
click at [1034, 496] on span ": Entry methods" at bounding box center [1043, 495] width 87 height 12
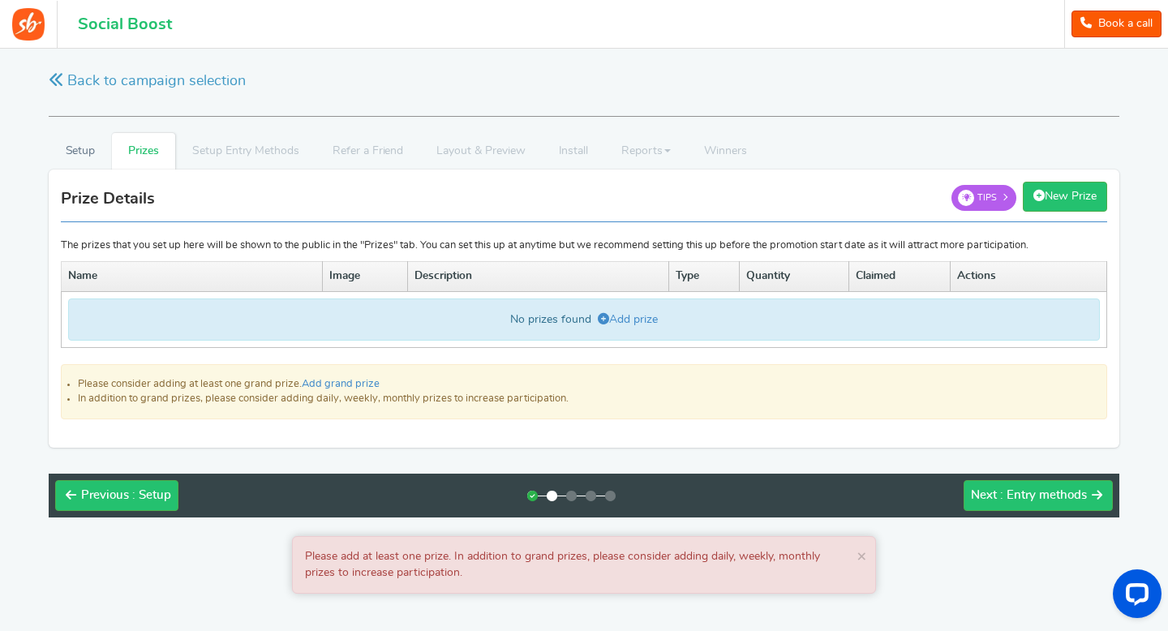
click at [554, 323] on div "No prizes found Add prize" at bounding box center [584, 319] width 1032 height 42
click at [608, 316] on link "Add prize" at bounding box center [628, 319] width 60 height 11
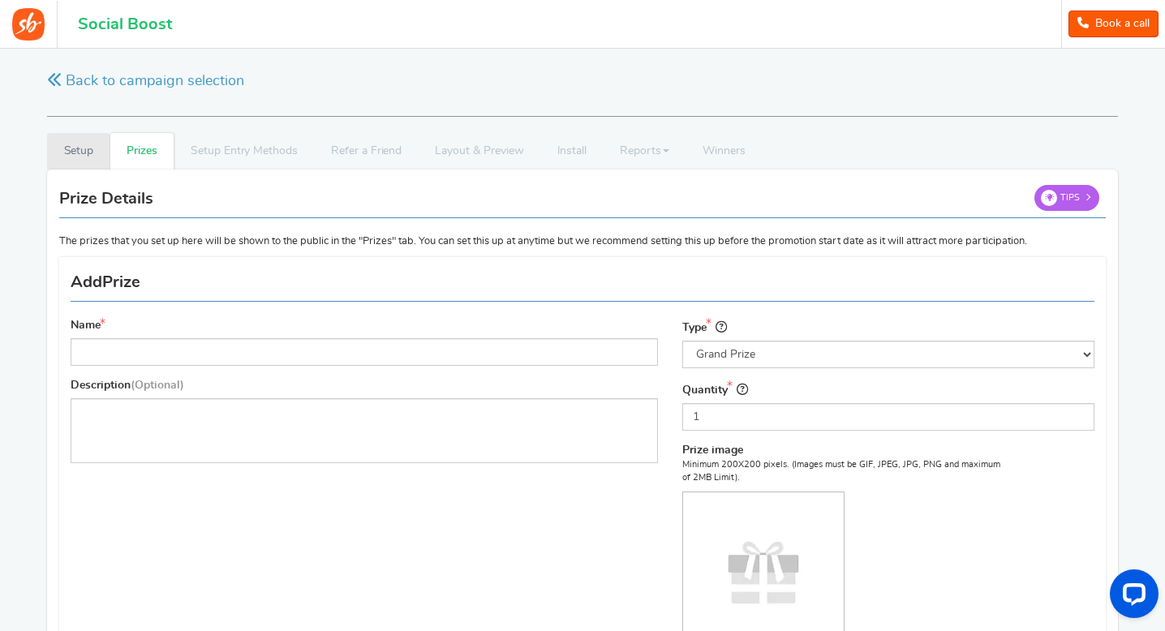
click at [74, 156] on link "Setup" at bounding box center [78, 151] width 63 height 37
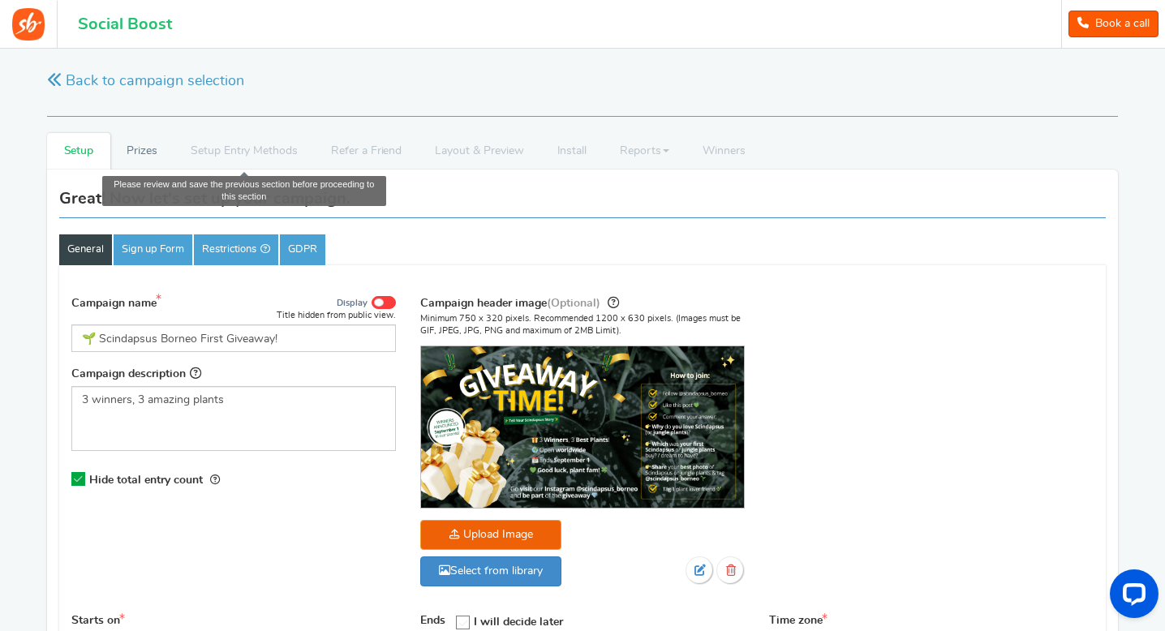
click at [261, 139] on li "Setup Entry Methods" at bounding box center [244, 151] width 140 height 37
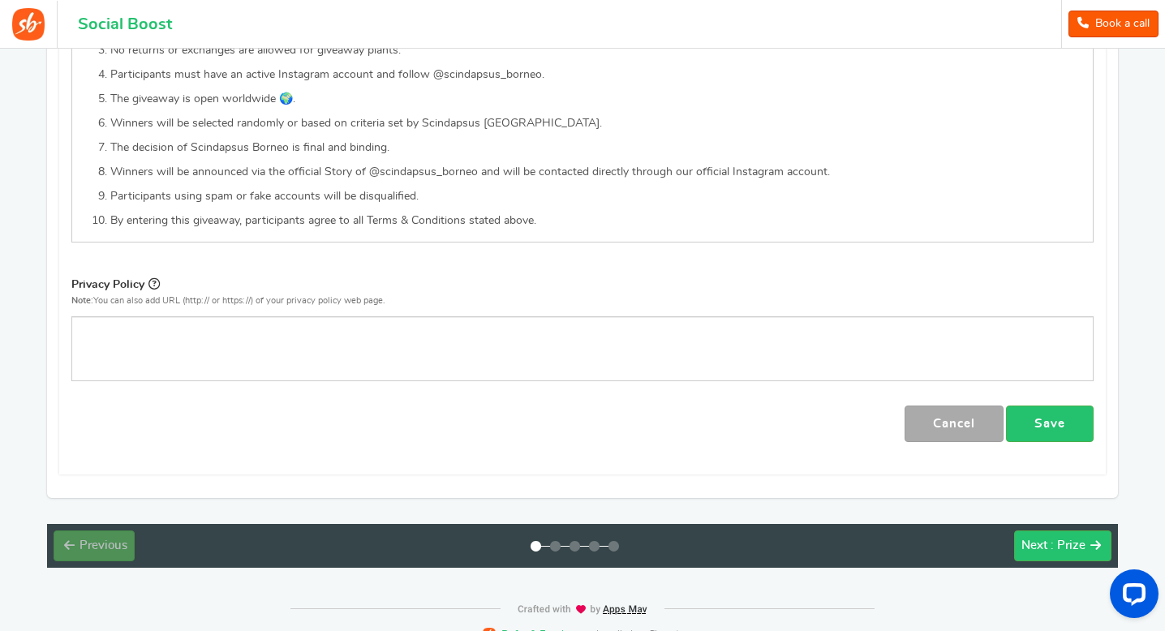
scroll to position [856, 0]
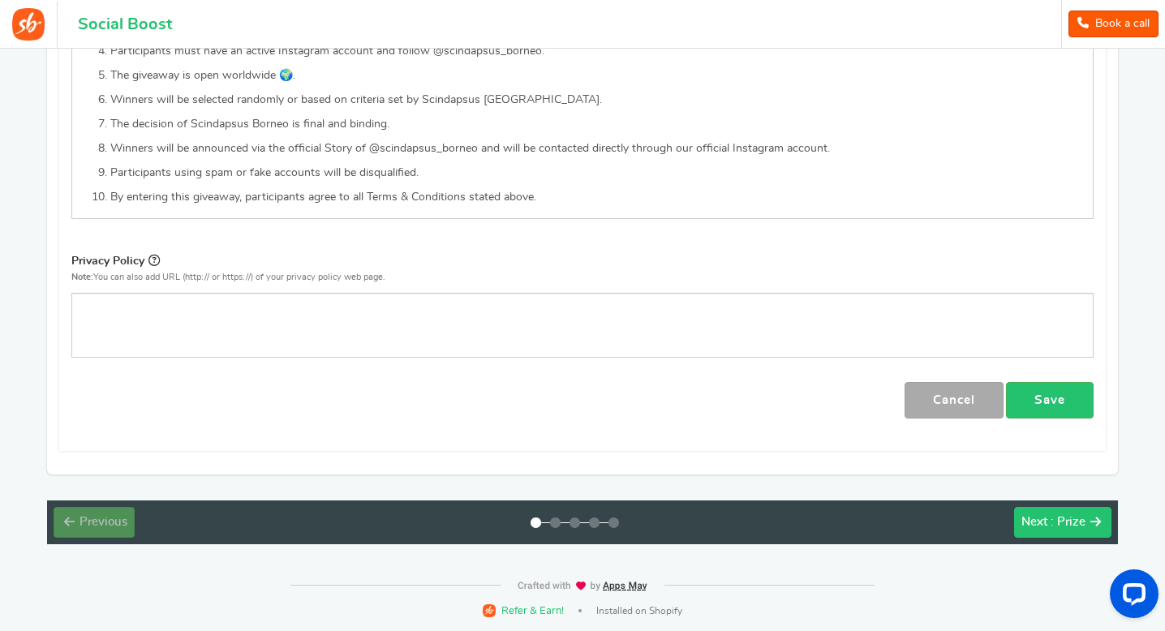
click at [1024, 532] on button "Next : Prize" at bounding box center [1062, 522] width 97 height 31
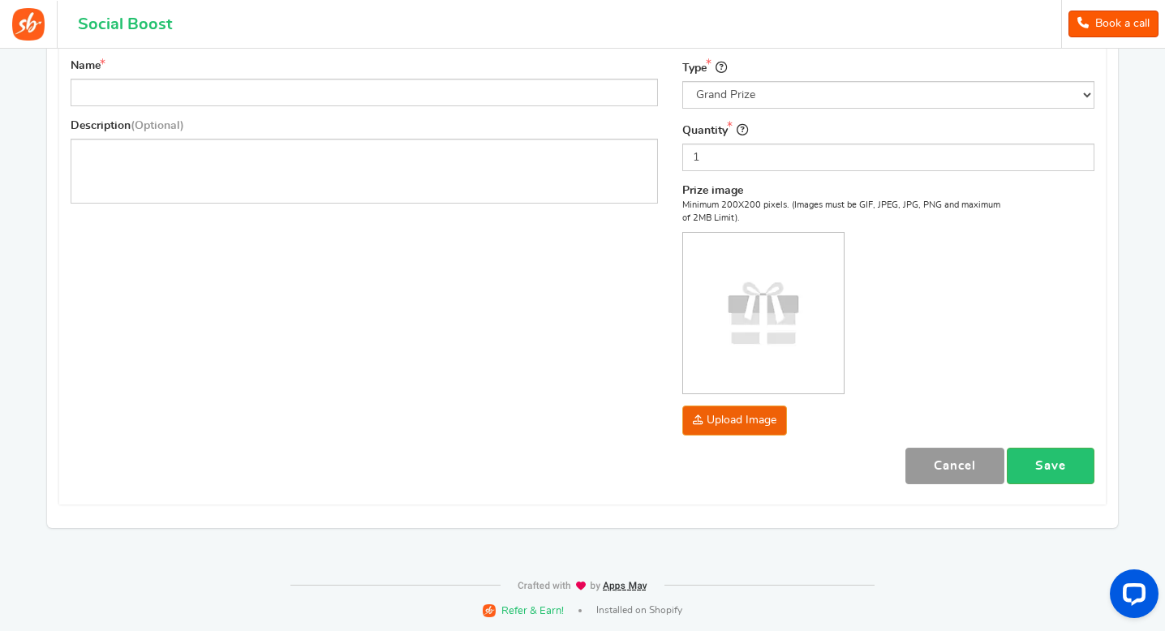
click at [974, 478] on link "Cancel" at bounding box center [954, 466] width 99 height 37
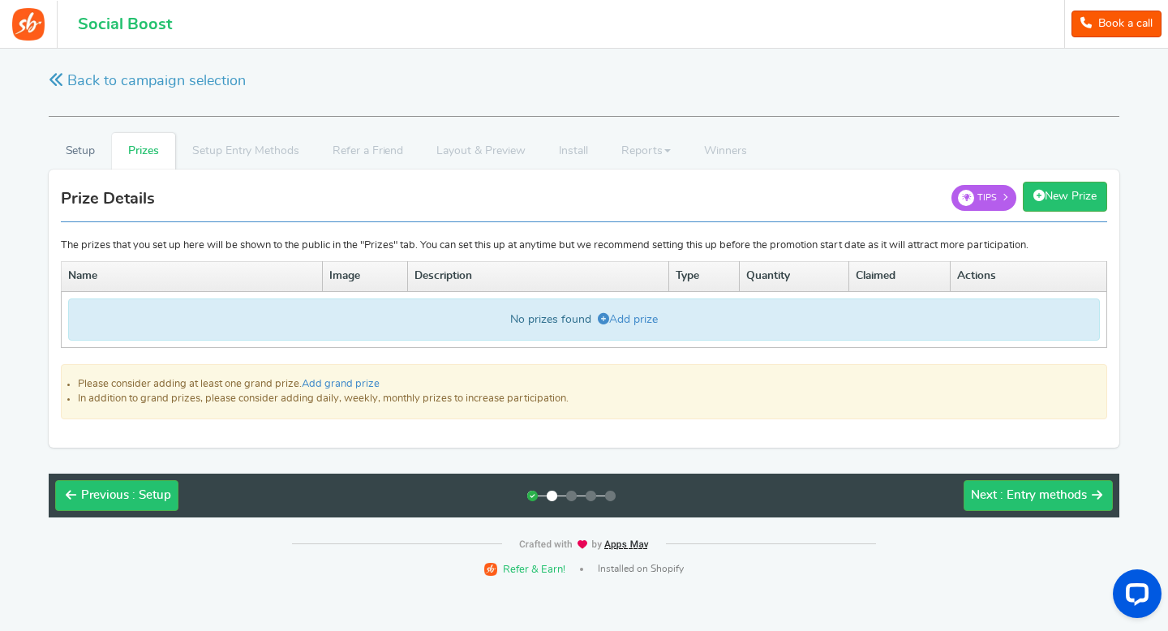
click at [979, 514] on div "Previous : Setup Next : Entry methods" at bounding box center [584, 496] width 1071 height 44
click at [984, 501] on span "Next" at bounding box center [984, 495] width 26 height 12
click at [66, 78] on link "Back to campaign selection" at bounding box center [147, 81] width 197 height 20
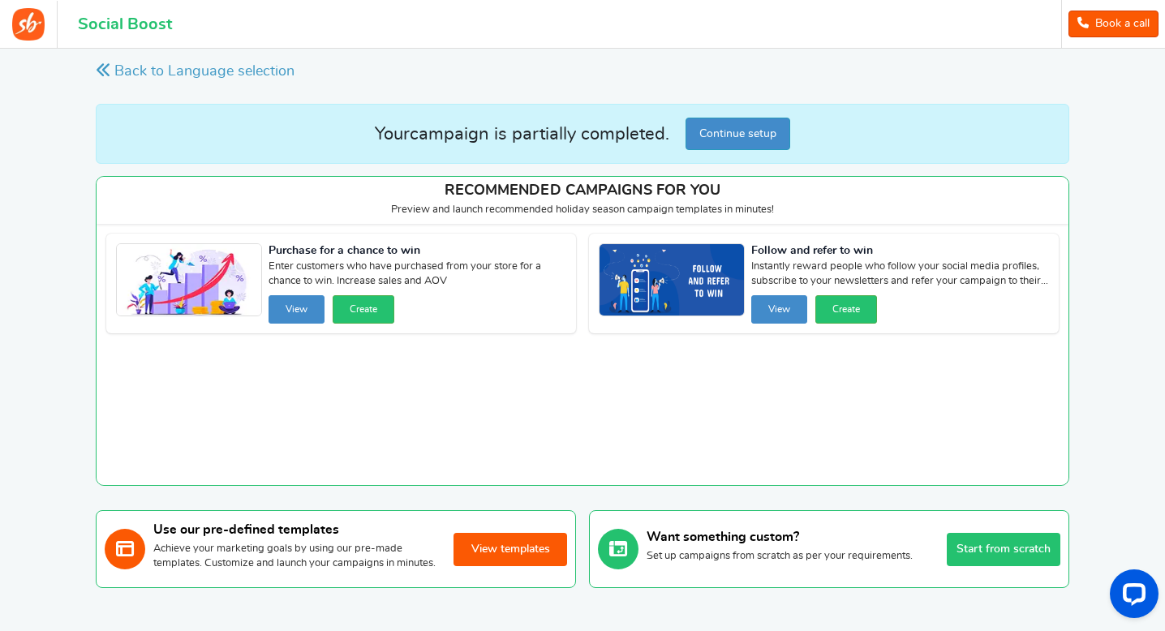
click at [735, 140] on button "Continue setup" at bounding box center [737, 134] width 105 height 32
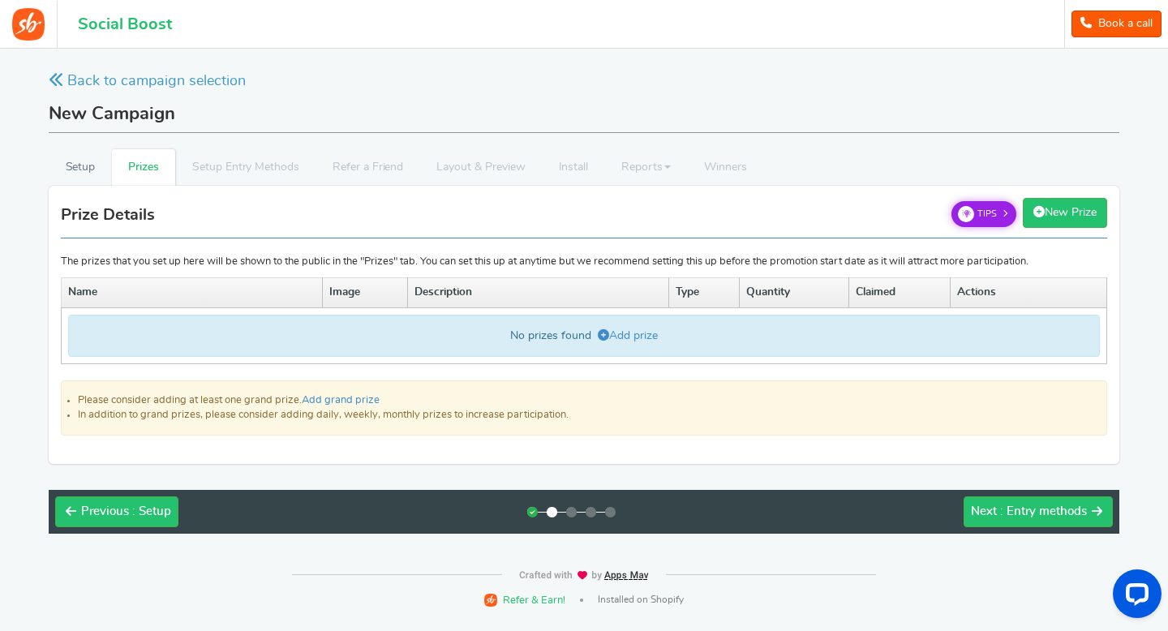
click at [986, 213] on span "Tips" at bounding box center [986, 214] width 19 height 12
click at [109, 27] on h1 "Social Boost" at bounding box center [125, 24] width 94 height 18
click at [29, 32] on img at bounding box center [28, 24] width 32 height 32
